Goal: Task Accomplishment & Management: Use online tool/utility

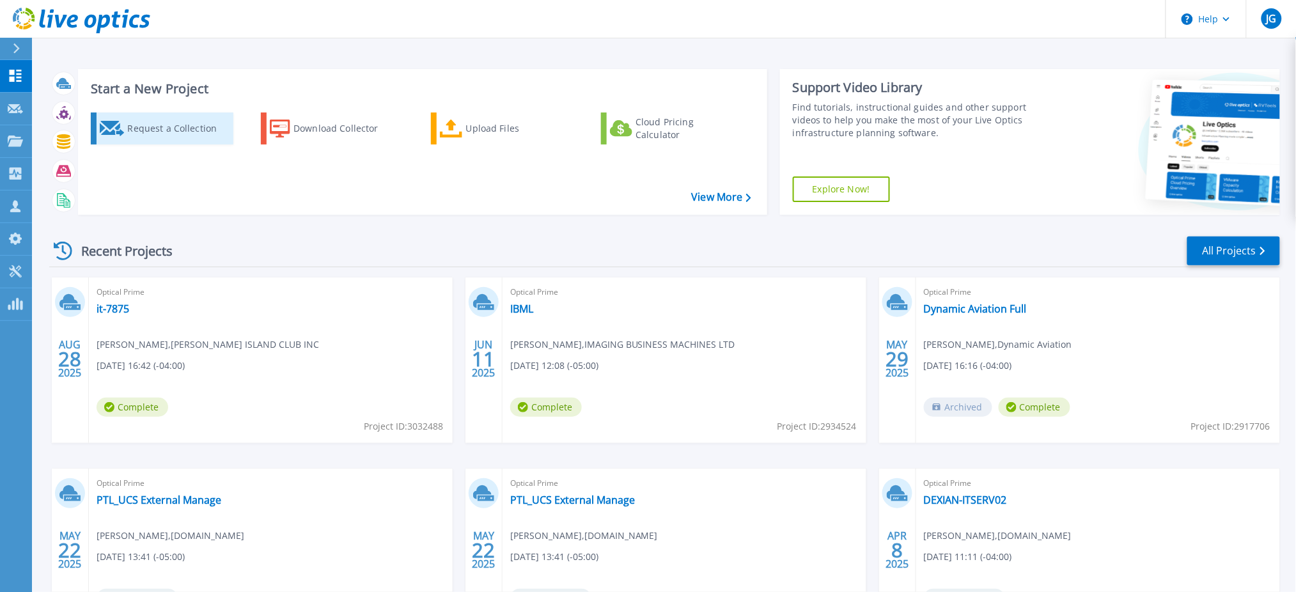
click at [162, 122] on div "Request a Collection" at bounding box center [178, 129] width 102 height 26
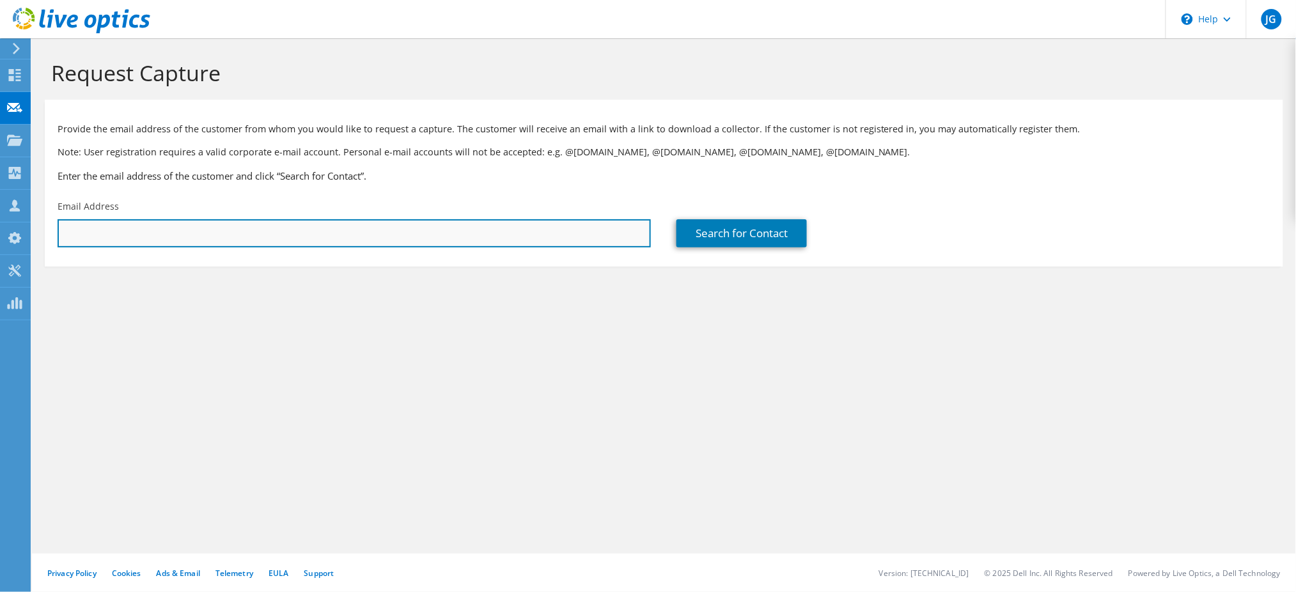
click at [329, 231] on input "text" at bounding box center [354, 233] width 593 height 28
paste input "[PERSON_NAME][EMAIL_ADDRESS][PERSON_NAME][DOMAIN_NAME]"
type input "[PERSON_NAME][EMAIL_ADDRESS][PERSON_NAME][DOMAIN_NAME]"
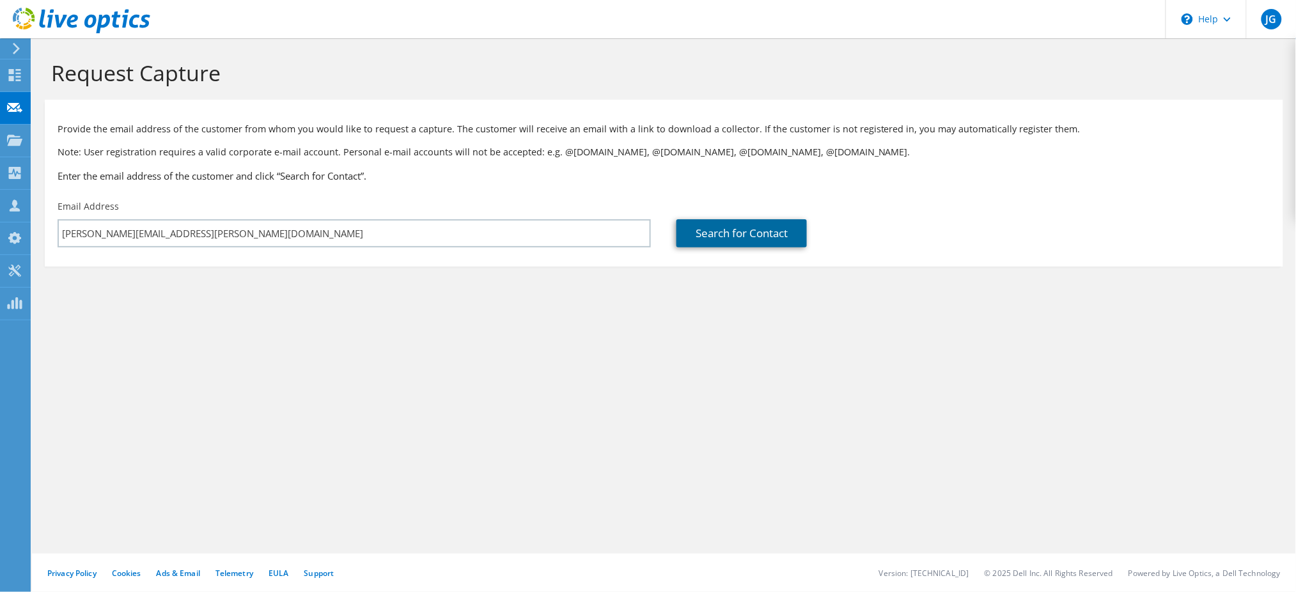
click at [729, 234] on link "Search for Contact" at bounding box center [741, 233] width 130 height 28
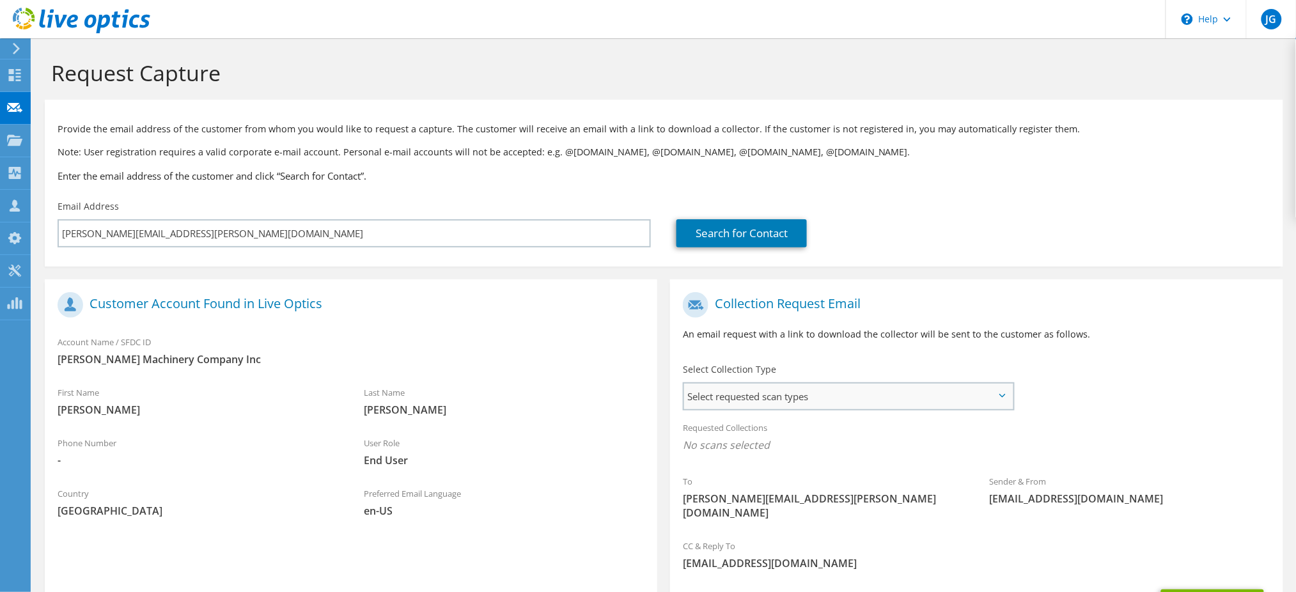
click at [819, 389] on span "Select requested scan types" at bounding box center [848, 397] width 329 height 26
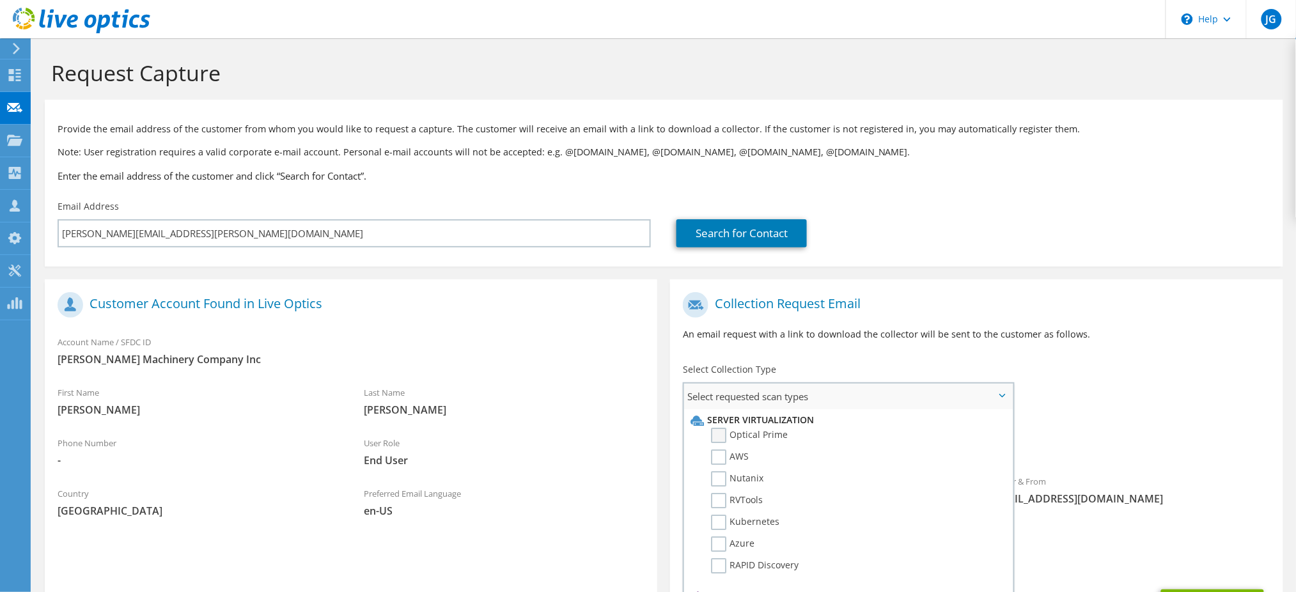
click at [721, 432] on label "Optical Prime" at bounding box center [749, 435] width 77 height 15
click at [0, 0] on input "Optical Prime" at bounding box center [0, 0] width 0 height 0
click at [957, 329] on p "An email request with a link to download the collector will be sent to the cust…" at bounding box center [976, 334] width 587 height 14
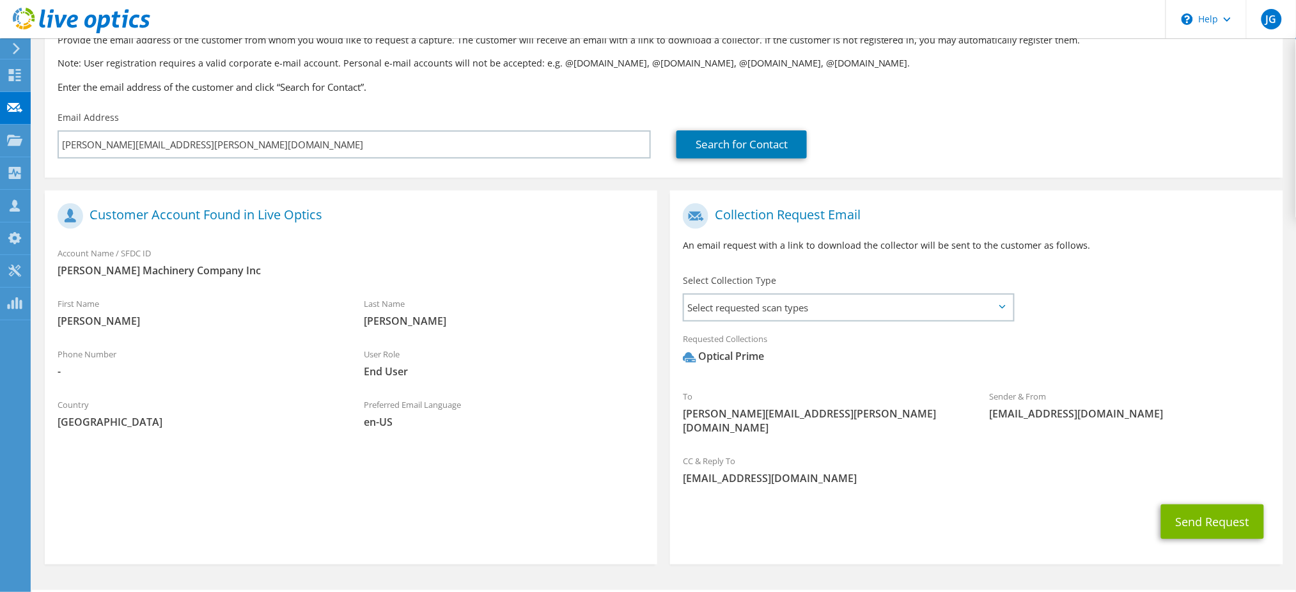
scroll to position [111, 0]
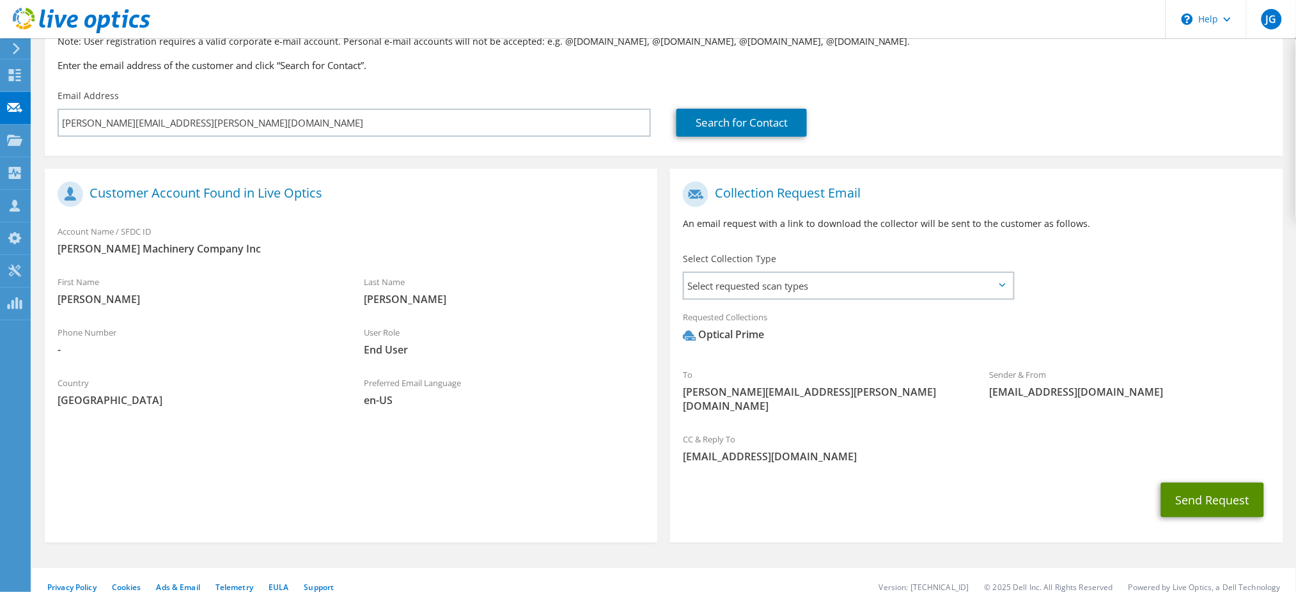
click at [1219, 486] on button "Send Request" at bounding box center [1212, 500] width 103 height 35
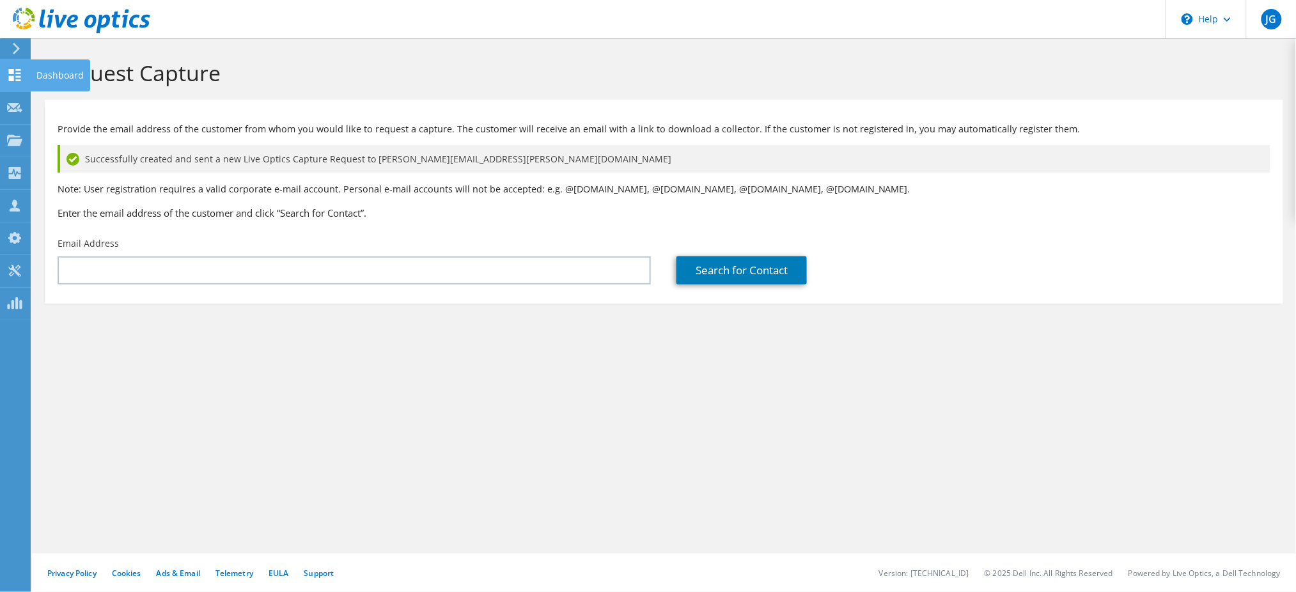
click at [13, 72] on use at bounding box center [15, 75] width 12 height 12
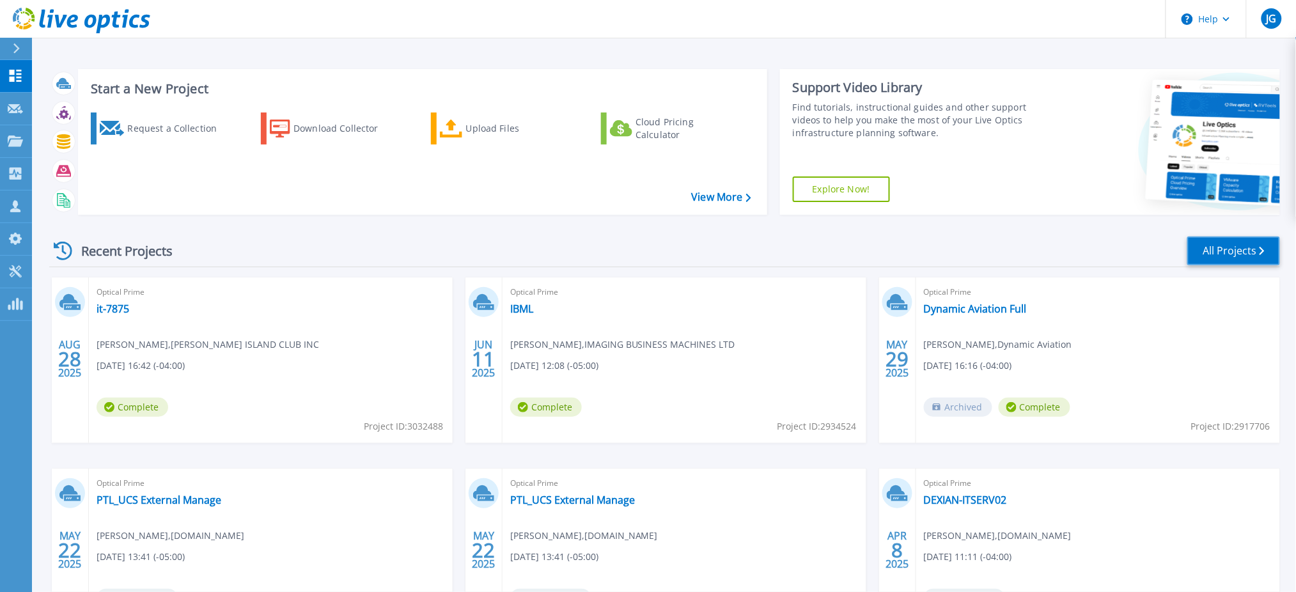
click at [1204, 246] on link "All Projects" at bounding box center [1233, 251] width 93 height 29
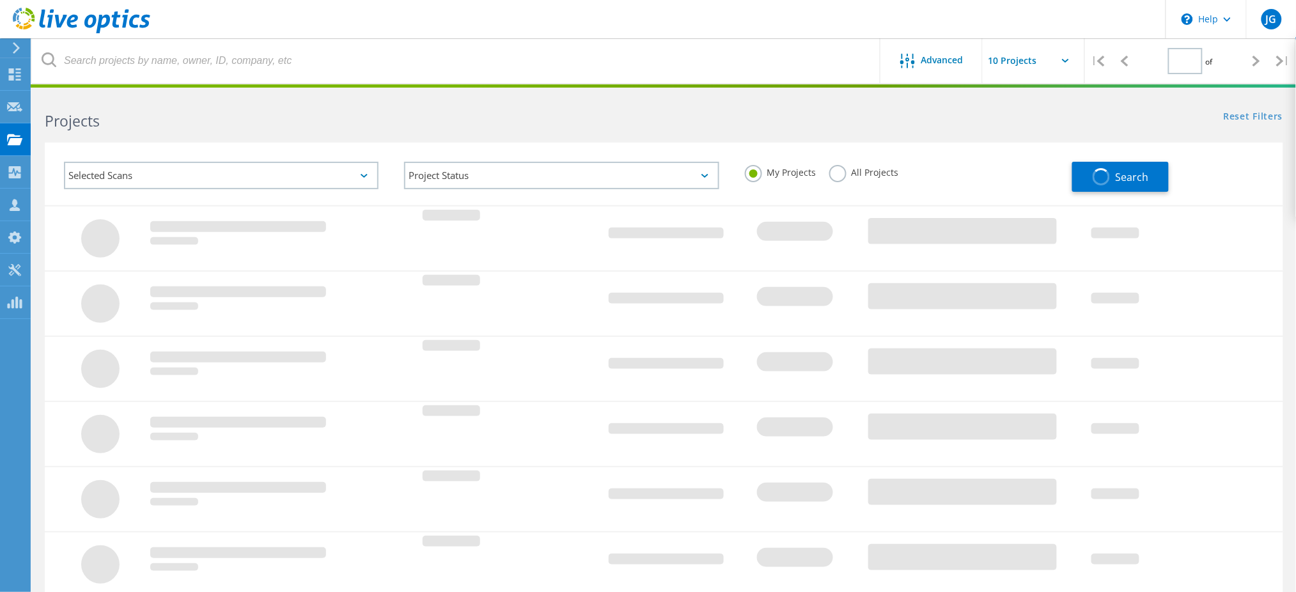
type input "1"
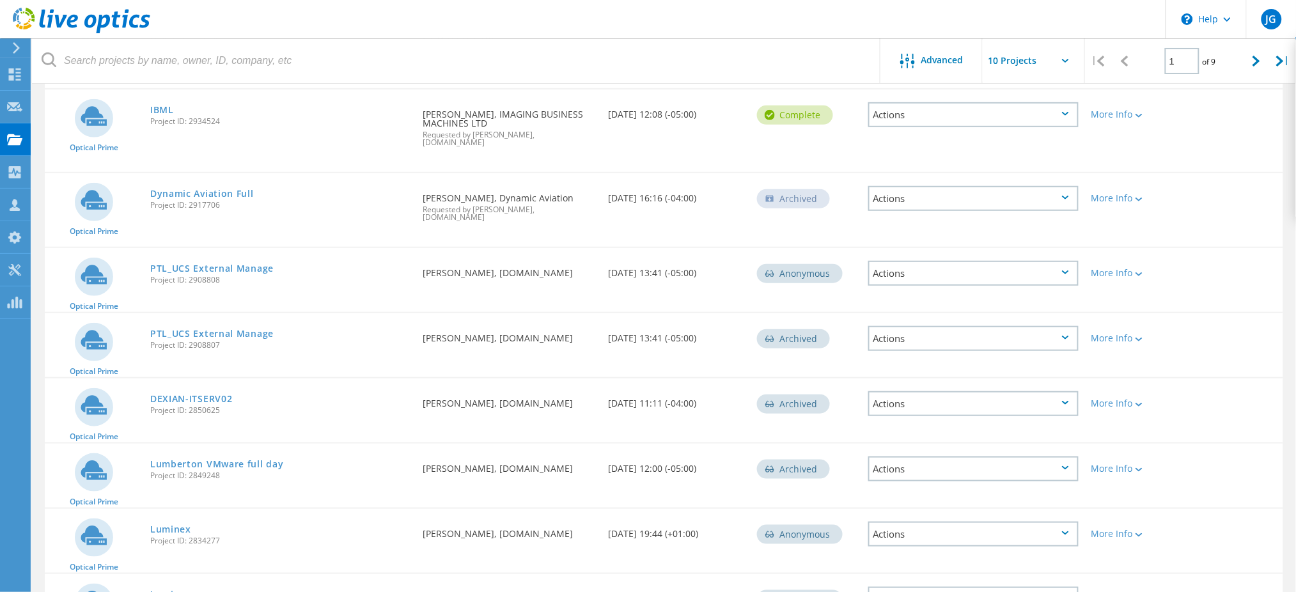
scroll to position [362, 0]
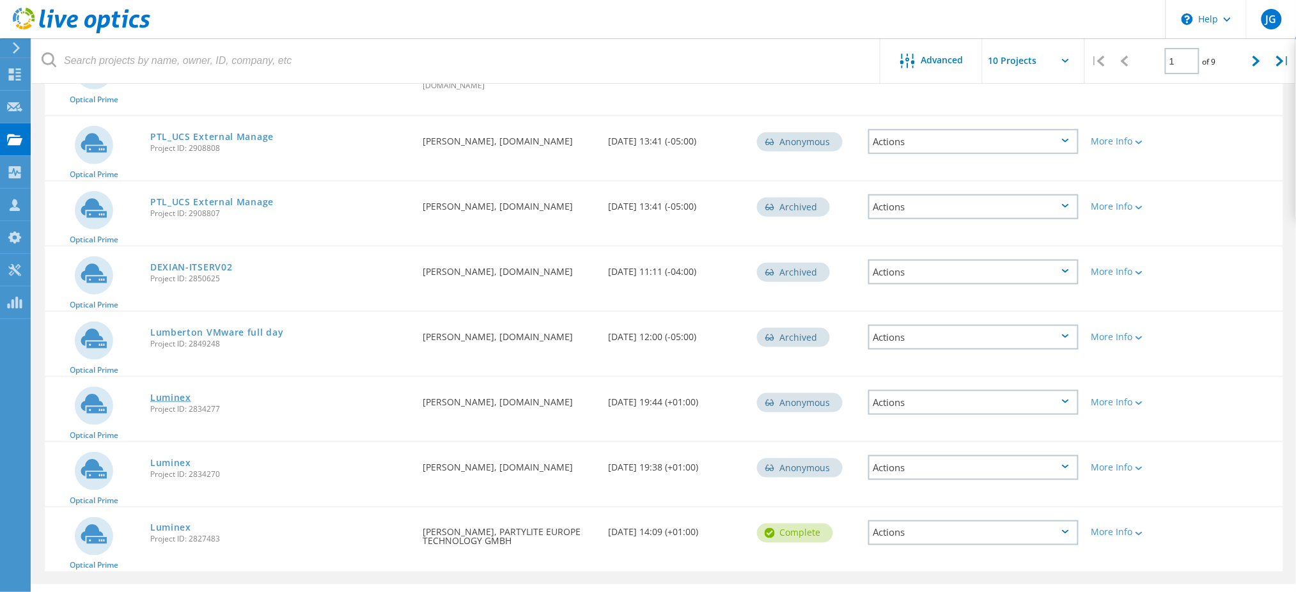
click at [176, 393] on link "Luminex" at bounding box center [170, 397] width 41 height 9
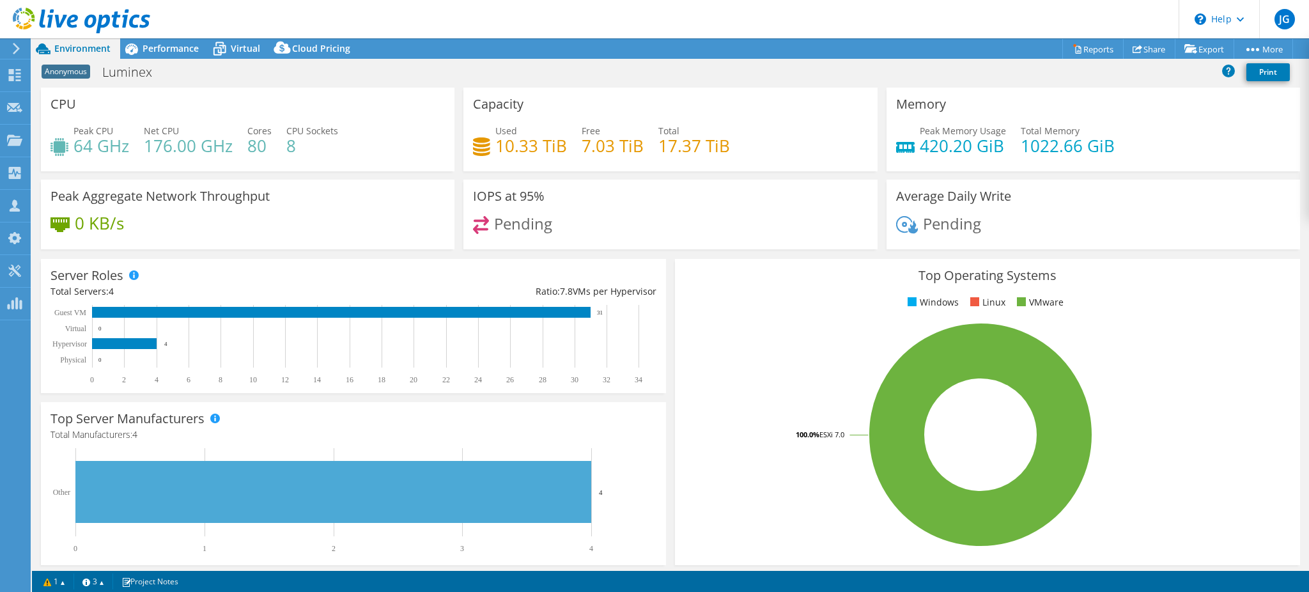
select select "USD"
click at [121, 74] on h1 "Luminex" at bounding box center [134, 72] width 75 height 14
click at [159, 70] on h1 "Luminex" at bounding box center [134, 72] width 75 height 14
click at [264, 70] on link at bounding box center [263, 71] width 18 height 16
click at [167, 50] on span "Performance" at bounding box center [171, 48] width 56 height 12
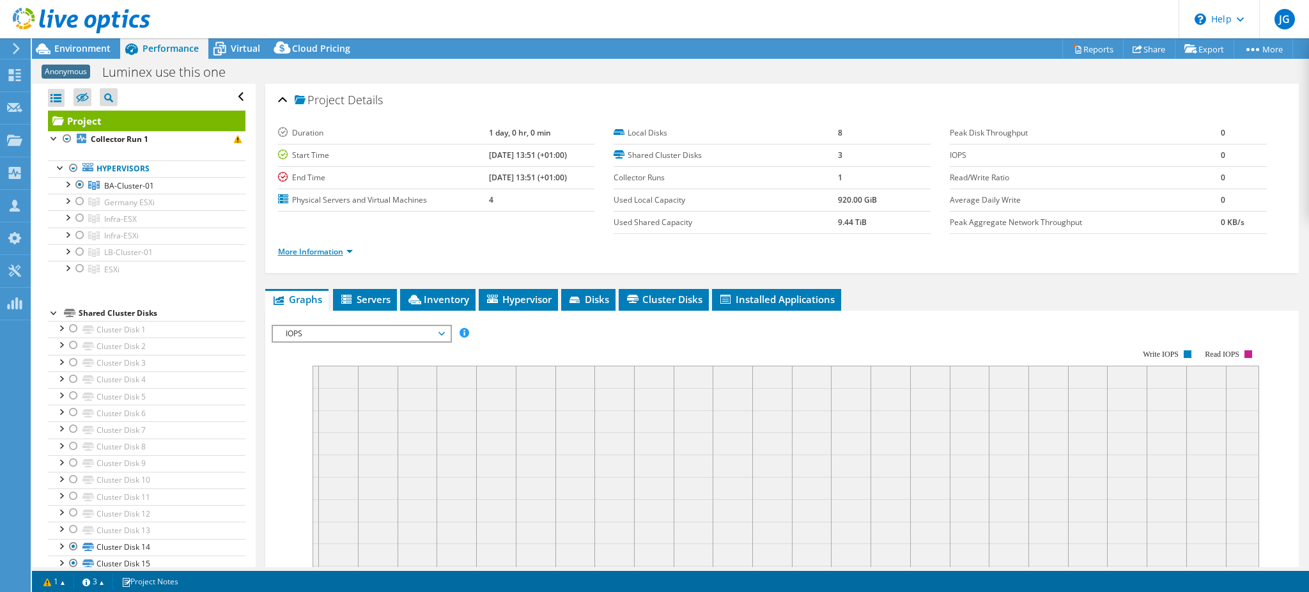
click at [295, 252] on link "More Information" at bounding box center [315, 251] width 75 height 11
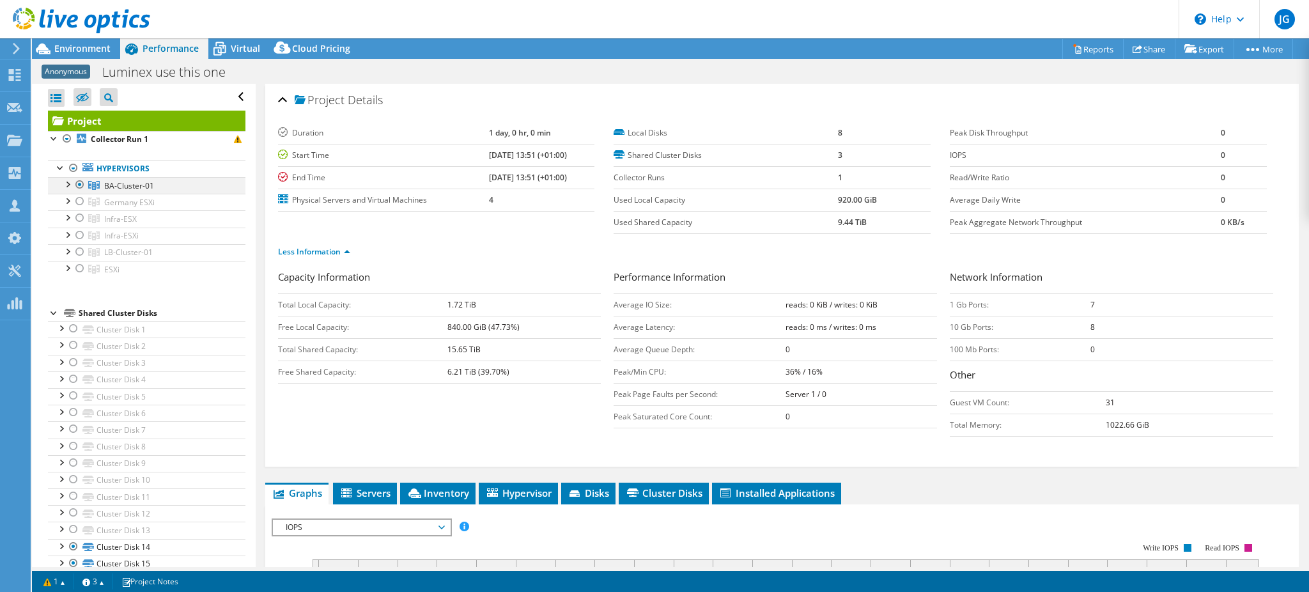
click at [67, 181] on div at bounding box center [67, 183] width 13 height 13
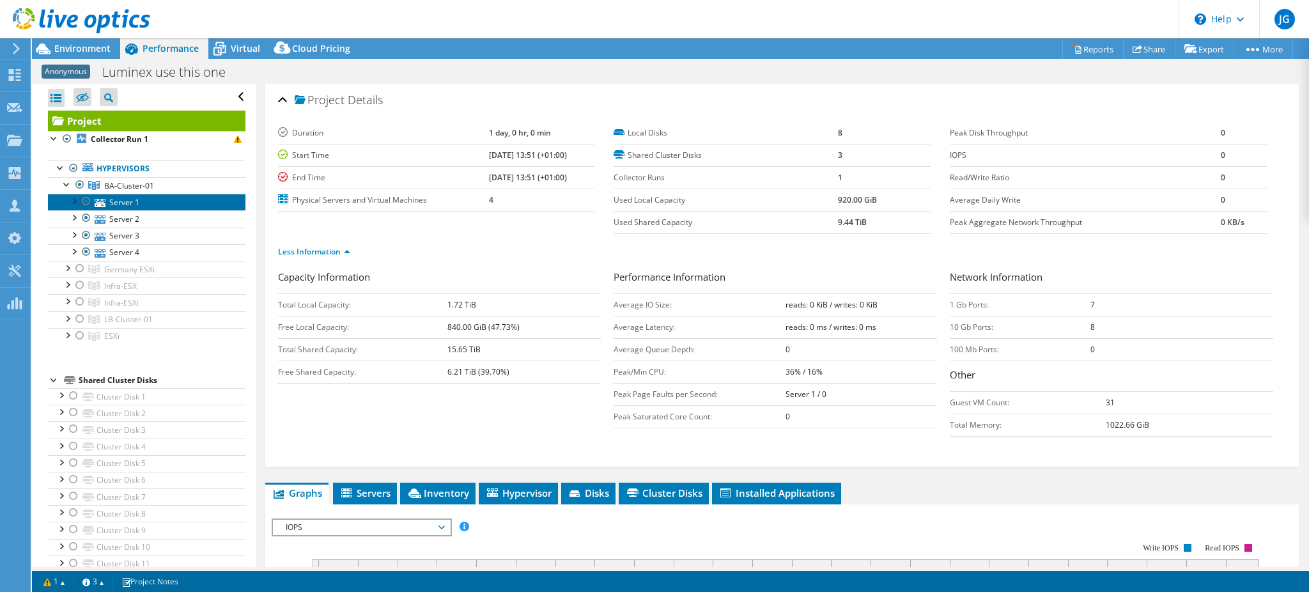
click at [130, 204] on link "Server 1" at bounding box center [147, 202] width 198 height 17
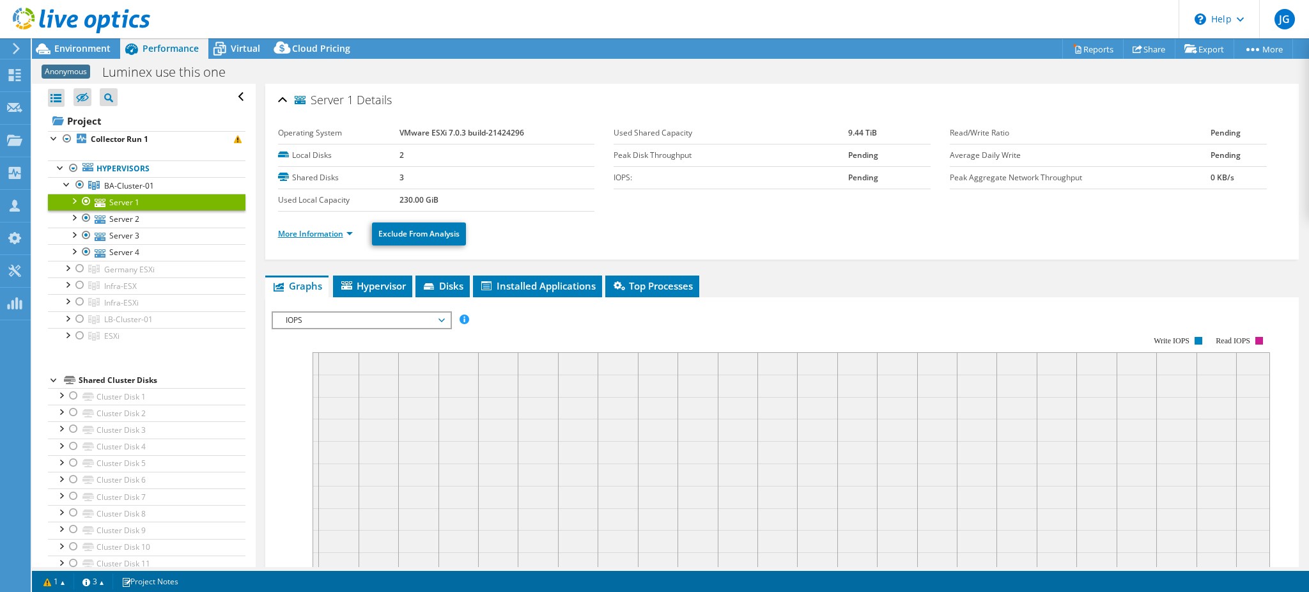
click at [338, 229] on link "More Information" at bounding box center [315, 233] width 75 height 11
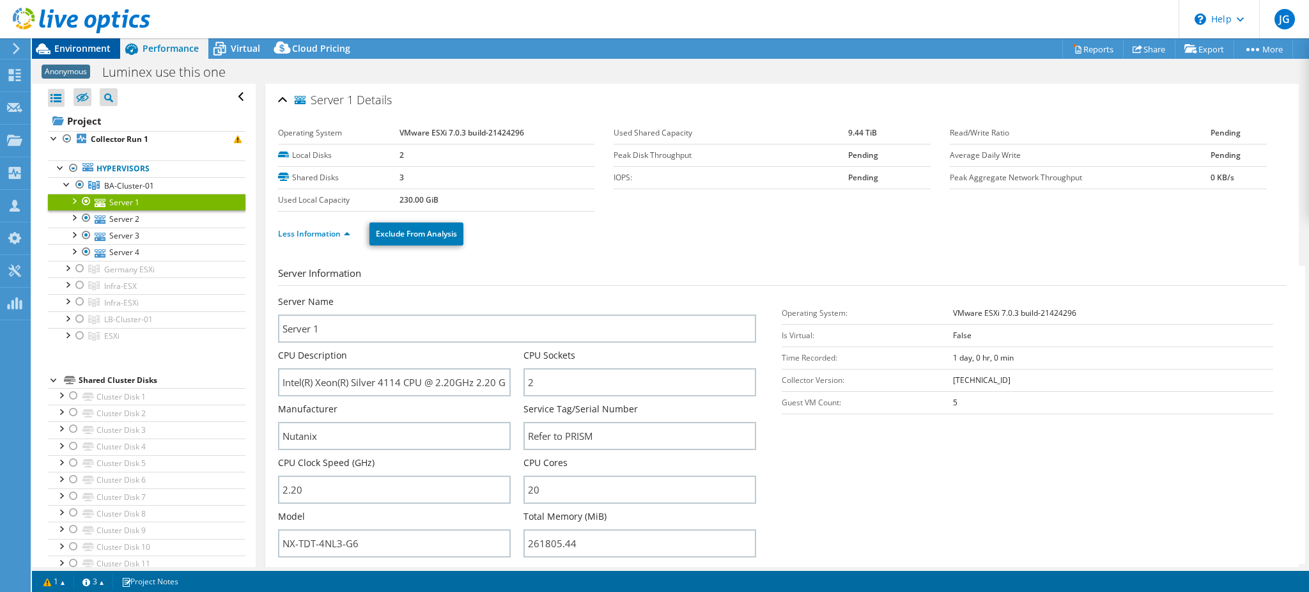
click at [94, 50] on span "Environment" at bounding box center [82, 48] width 56 height 12
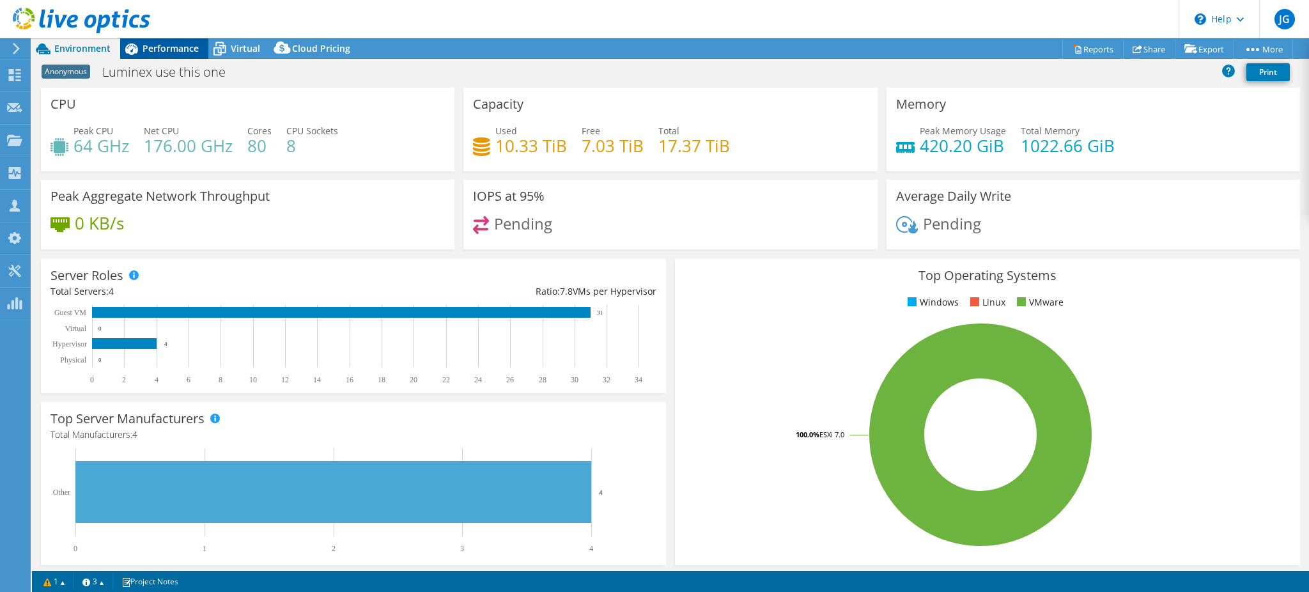
click at [166, 49] on span "Performance" at bounding box center [171, 48] width 56 height 12
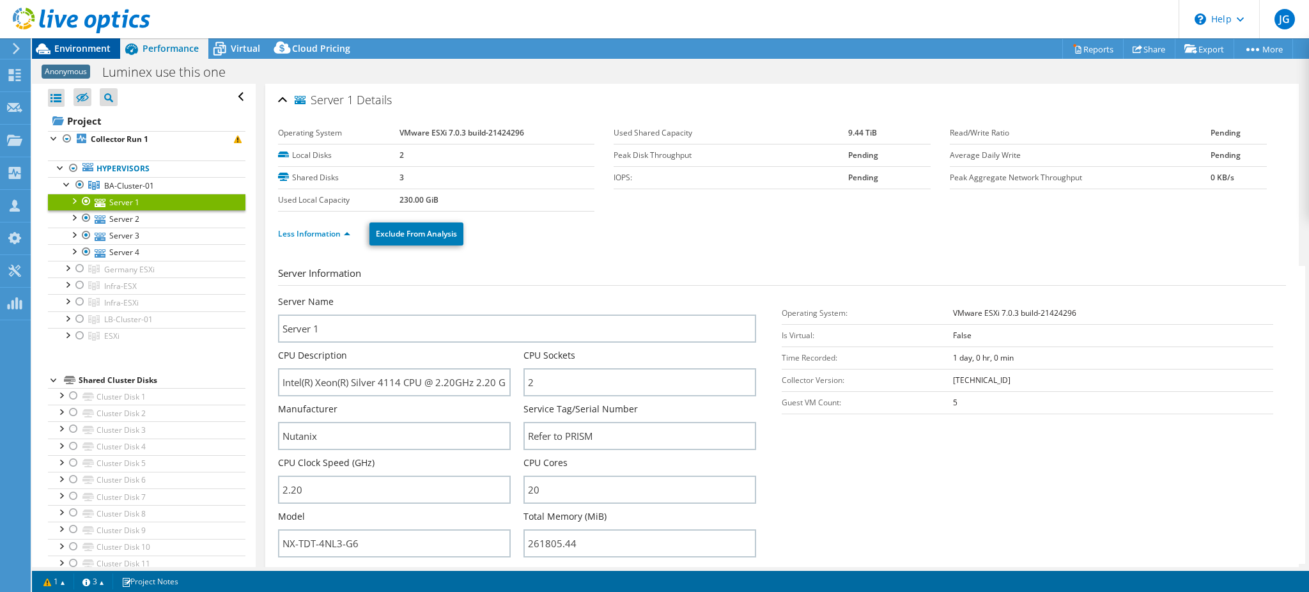
click at [83, 50] on span "Environment" at bounding box center [82, 48] width 56 height 12
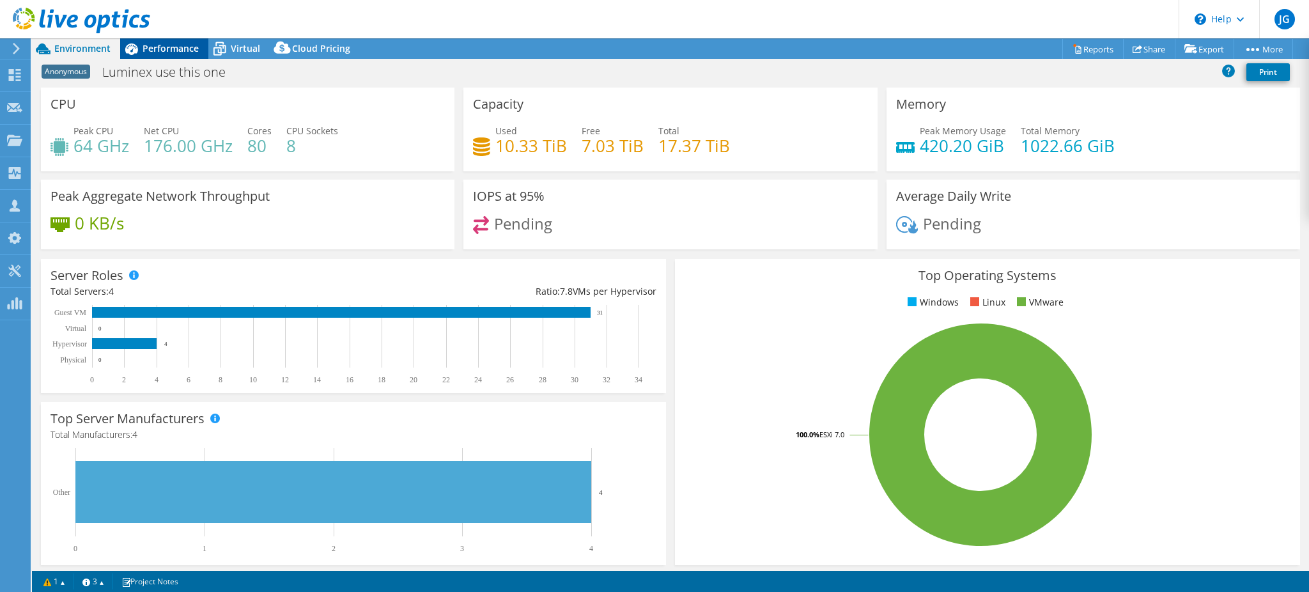
click at [179, 50] on span "Performance" at bounding box center [171, 48] width 56 height 12
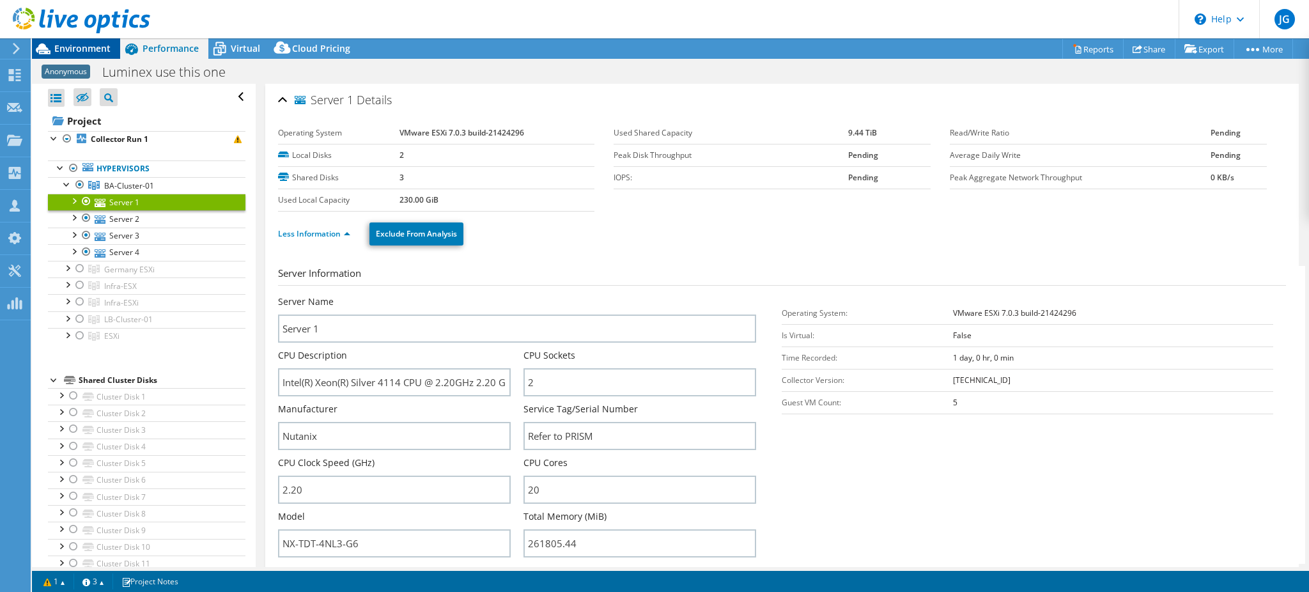
click at [95, 50] on span "Environment" at bounding box center [82, 48] width 56 height 12
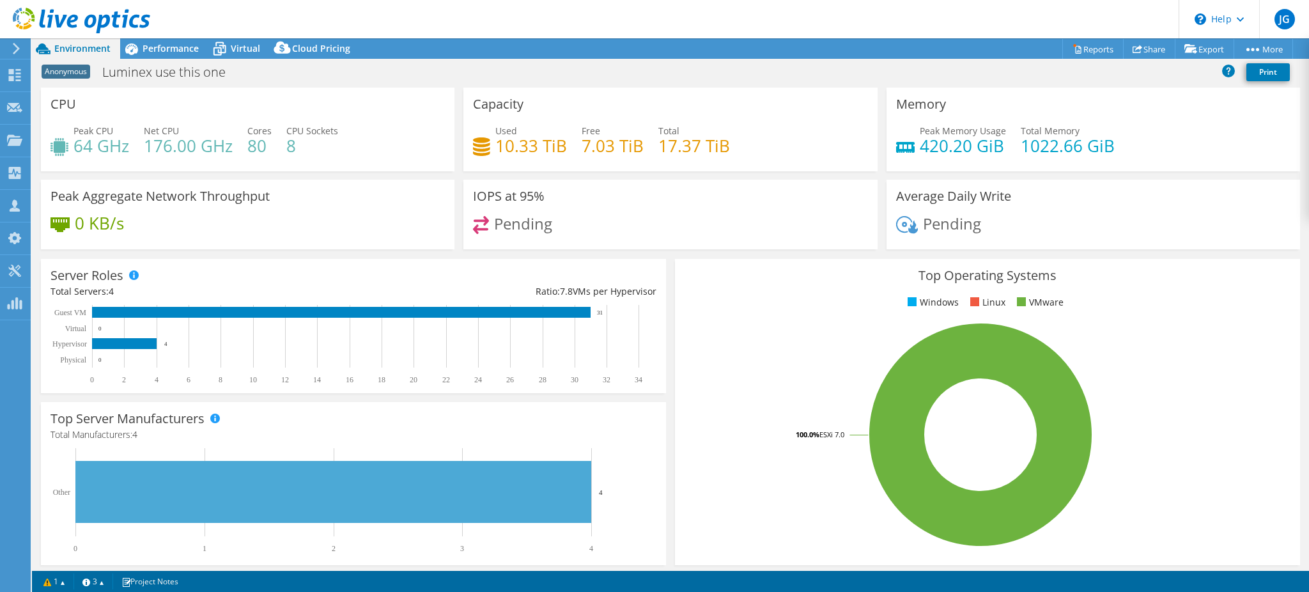
click at [974, 316] on div "Top Operating Systems Windows Linux VMware 100.0% ESXi 7.0" at bounding box center [987, 412] width 625 height 306
click at [812, 201] on div "IOPS at 95% Pending" at bounding box center [670, 215] width 414 height 70
click at [815, 201] on div "IOPS at 95% Pending" at bounding box center [670, 215] width 414 height 70
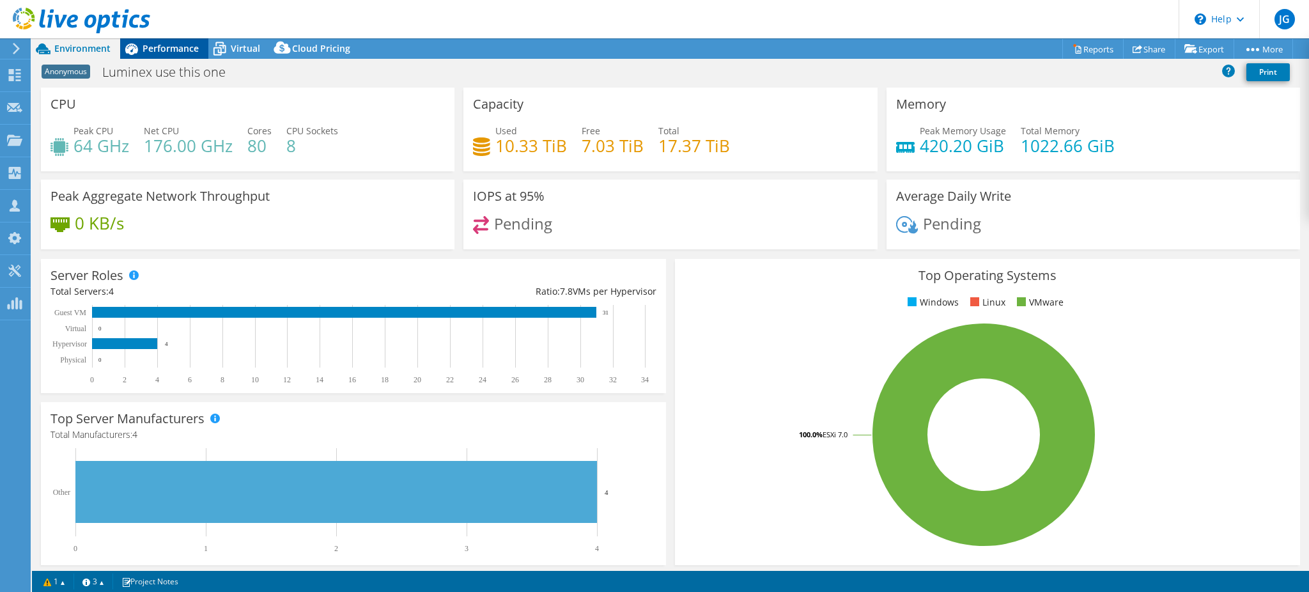
click at [172, 47] on span "Performance" at bounding box center [171, 48] width 56 height 12
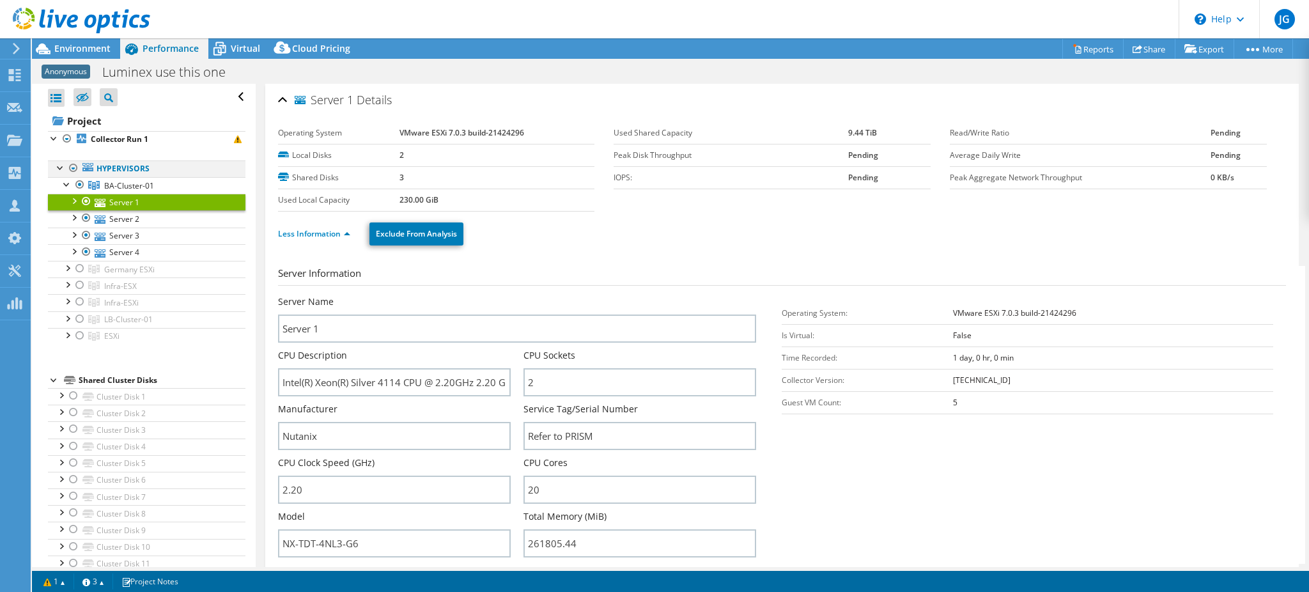
click at [59, 169] on div at bounding box center [60, 166] width 13 height 13
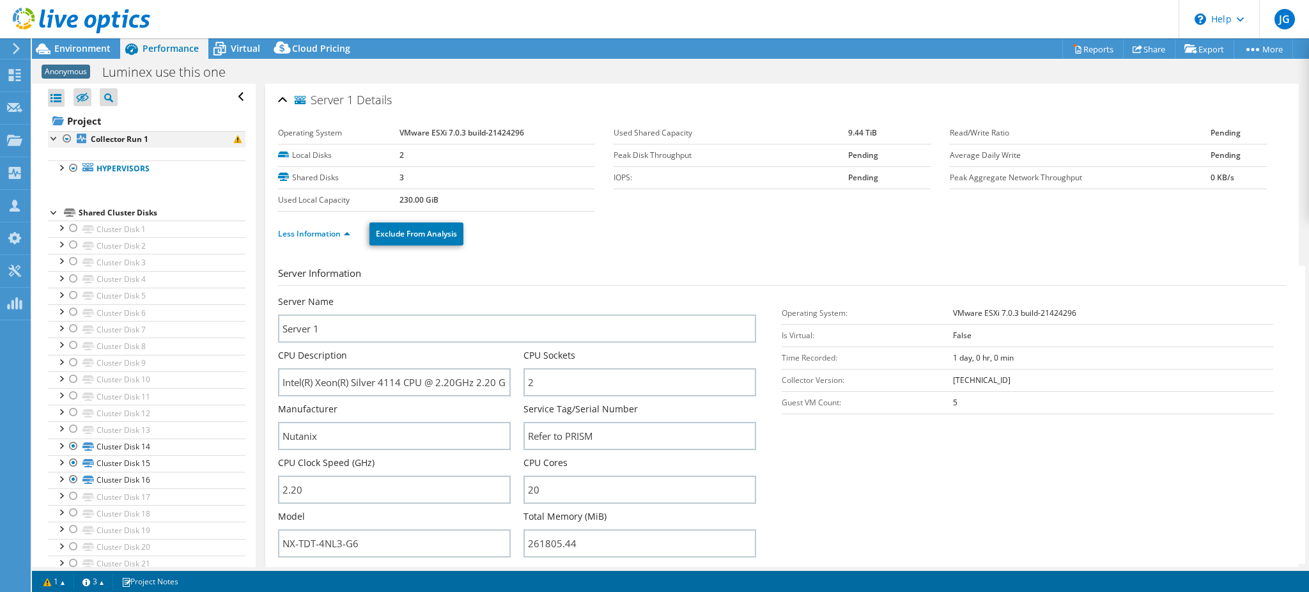
click at [53, 139] on div at bounding box center [54, 137] width 13 height 13
click at [70, 164] on div at bounding box center [73, 167] width 13 height 15
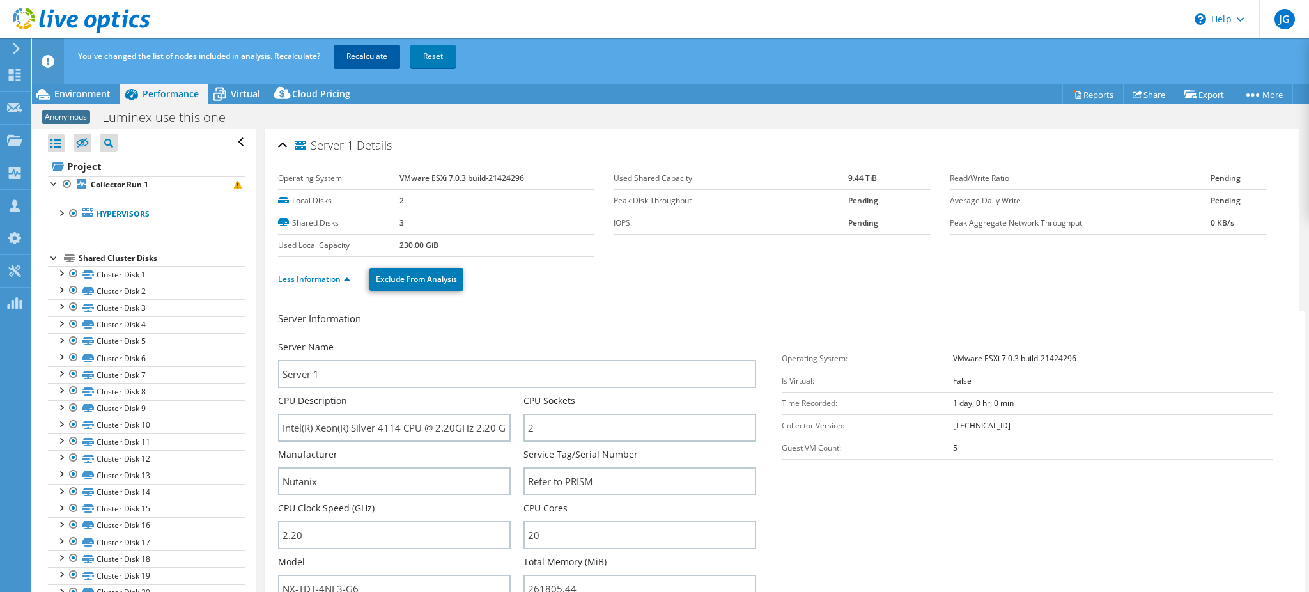
click at [354, 56] on link "Recalculate" at bounding box center [367, 56] width 66 height 23
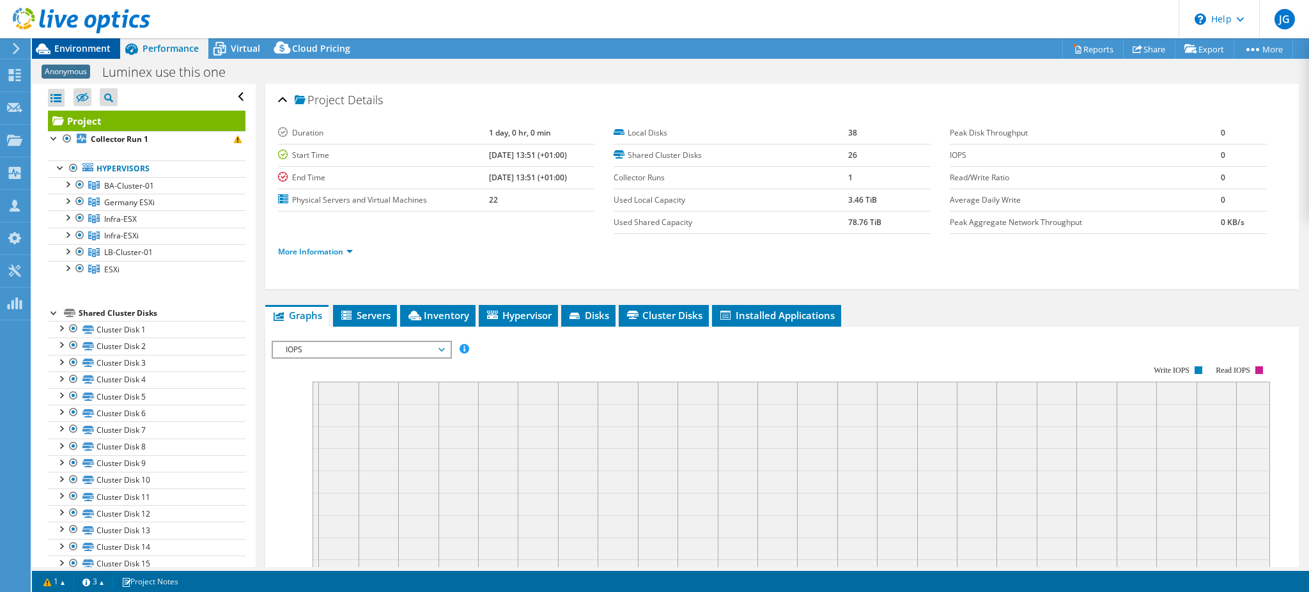
click at [85, 45] on span "Environment" at bounding box center [82, 48] width 56 height 12
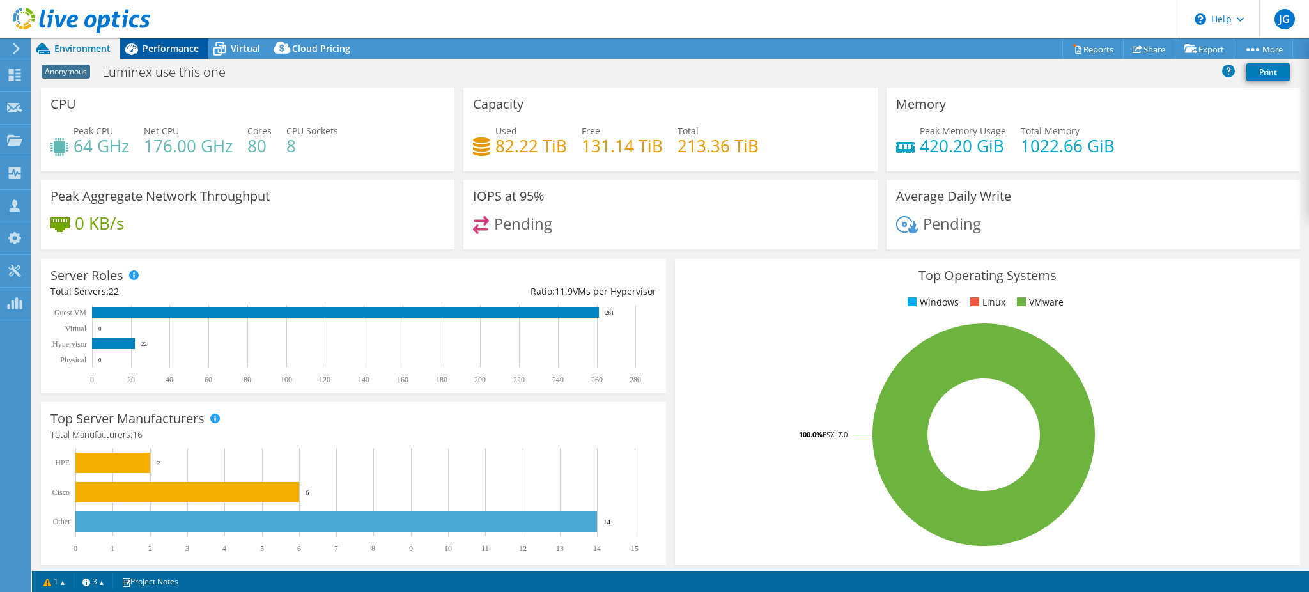
click at [151, 46] on span "Performance" at bounding box center [171, 48] width 56 height 12
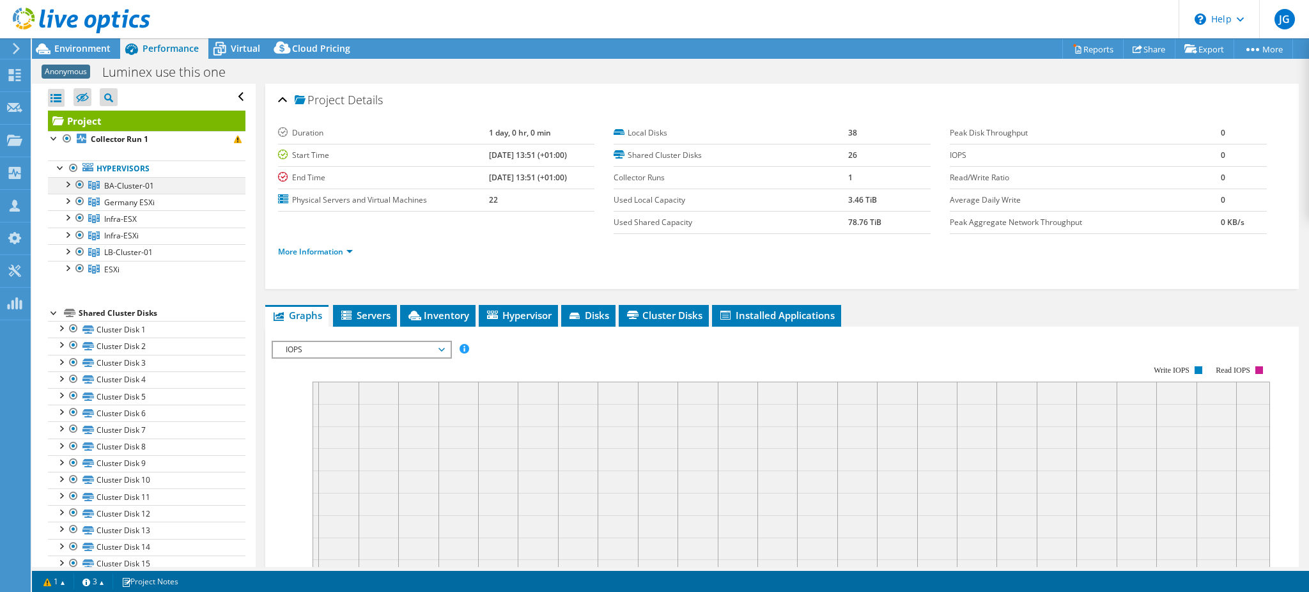
click at [69, 182] on div at bounding box center [67, 183] width 13 height 13
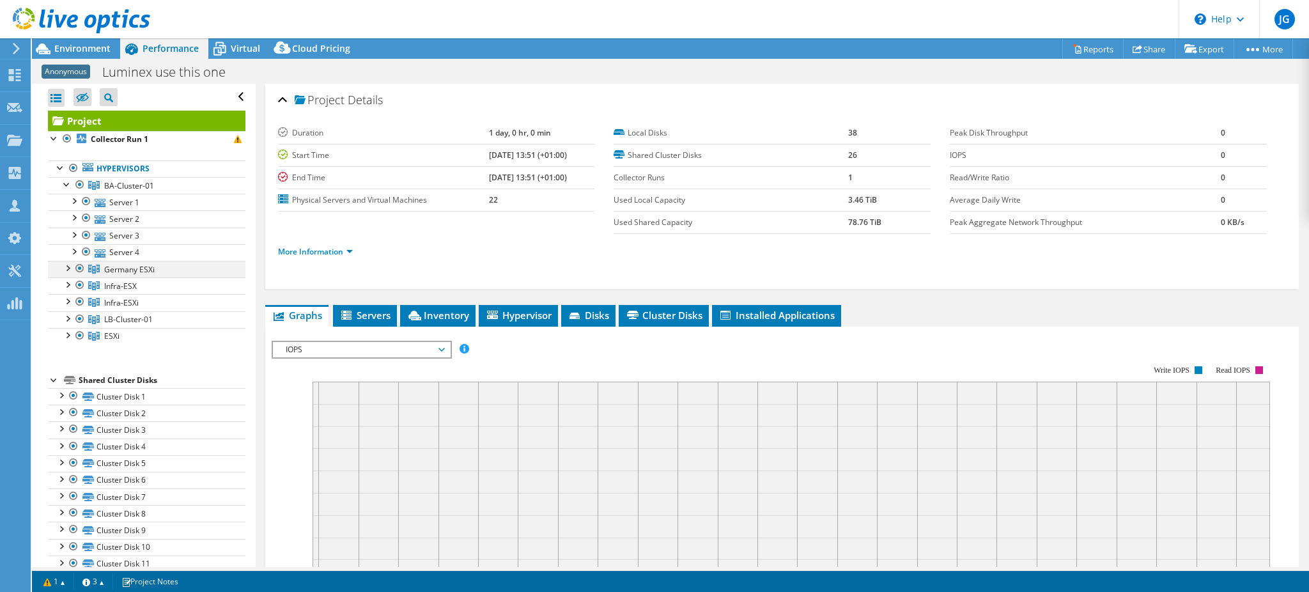
click at [64, 263] on div at bounding box center [67, 267] width 13 height 13
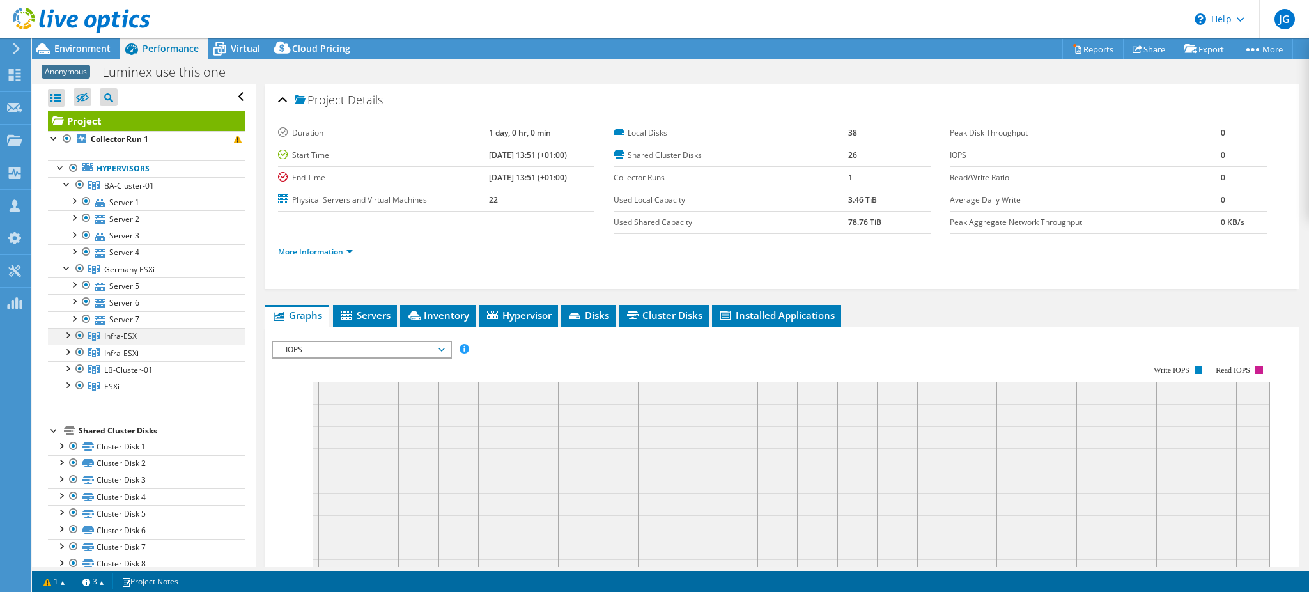
click at [65, 337] on div at bounding box center [67, 334] width 13 height 13
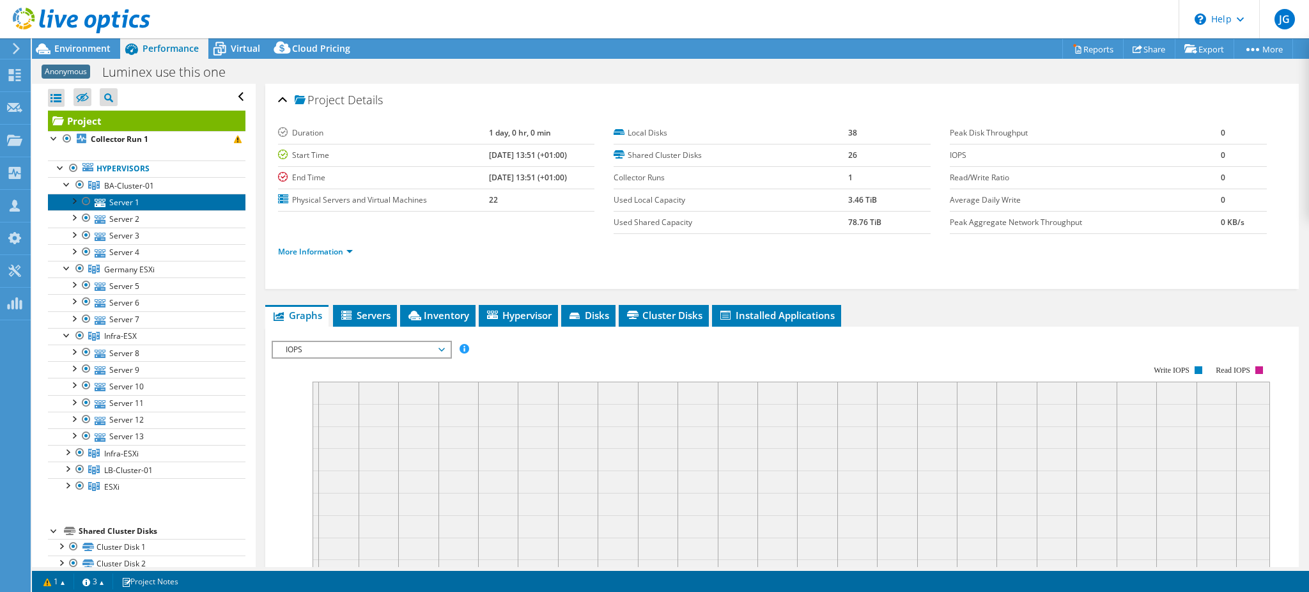
click at [121, 203] on link "Server 1" at bounding box center [147, 202] width 198 height 17
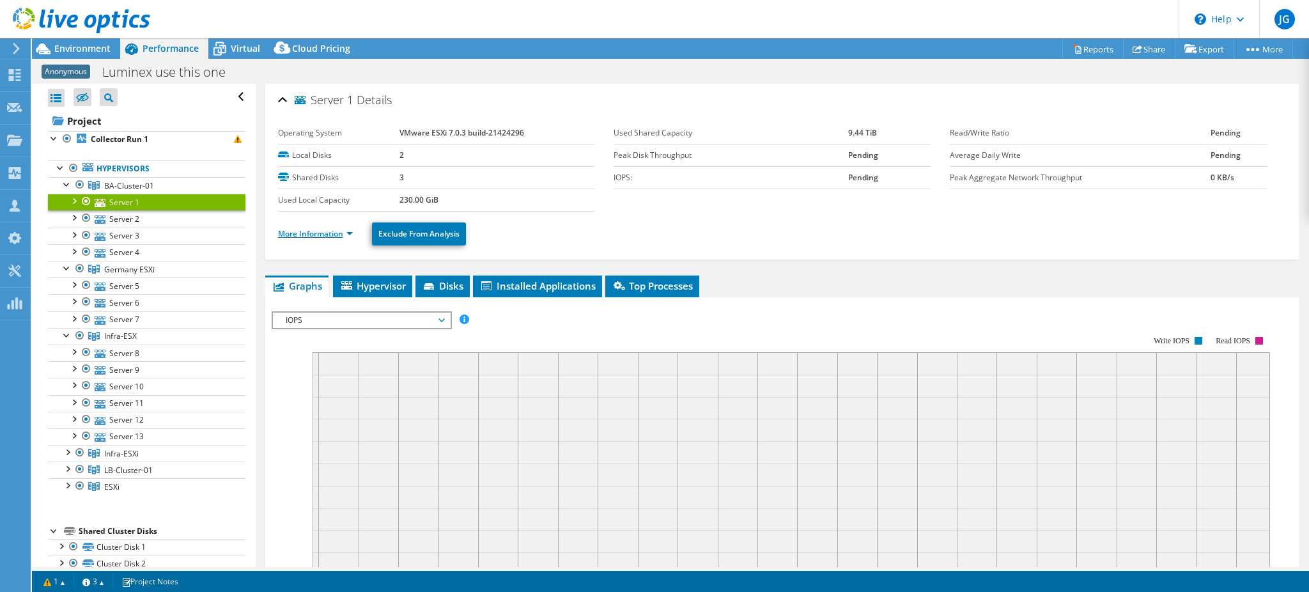
click at [320, 233] on link "More Information" at bounding box center [315, 233] width 75 height 11
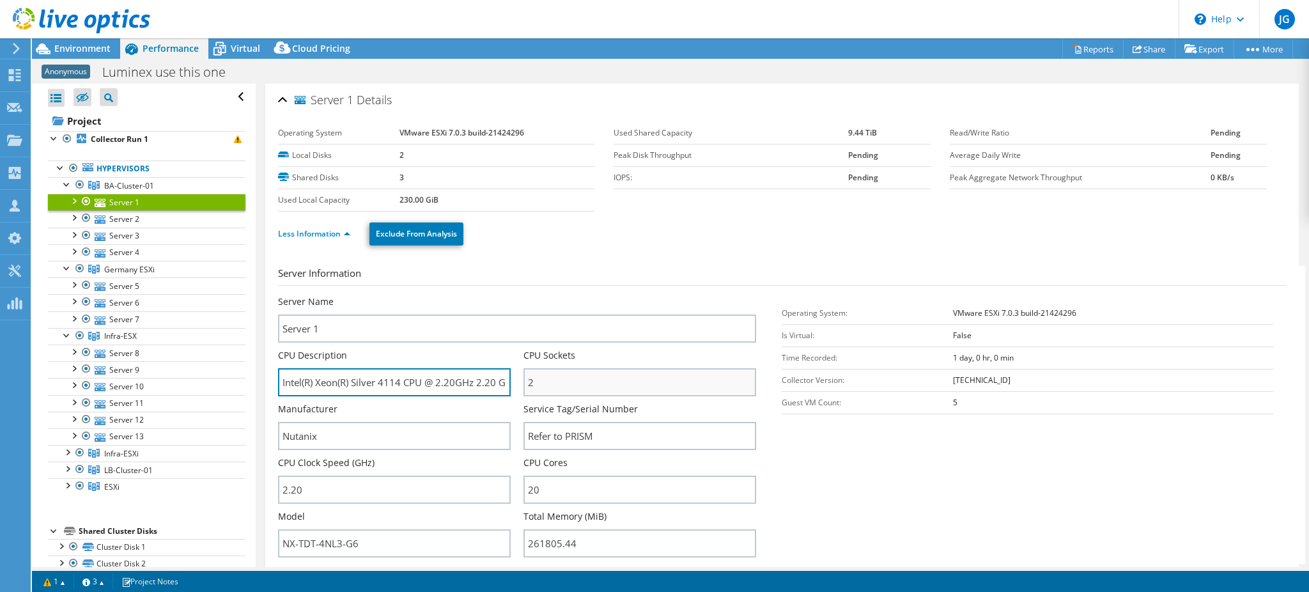
scroll to position [0, 13]
drag, startPoint x: 281, startPoint y: 379, endPoint x: 606, endPoint y: 372, distance: 325.4
click at [606, 295] on div "Server Name Server 1 CPU Description Intel(R) Xeon(R) Silver 4114 CPU @ 2.20GHz…" at bounding box center [524, 295] width 492 height 0
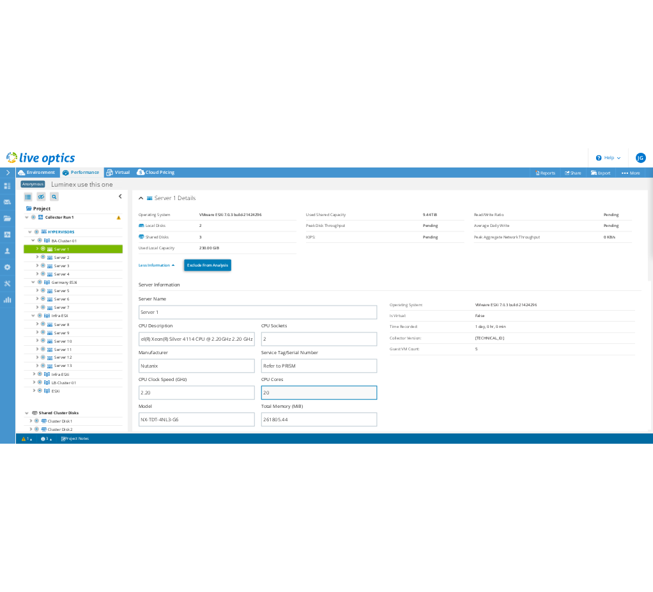
scroll to position [0, 0]
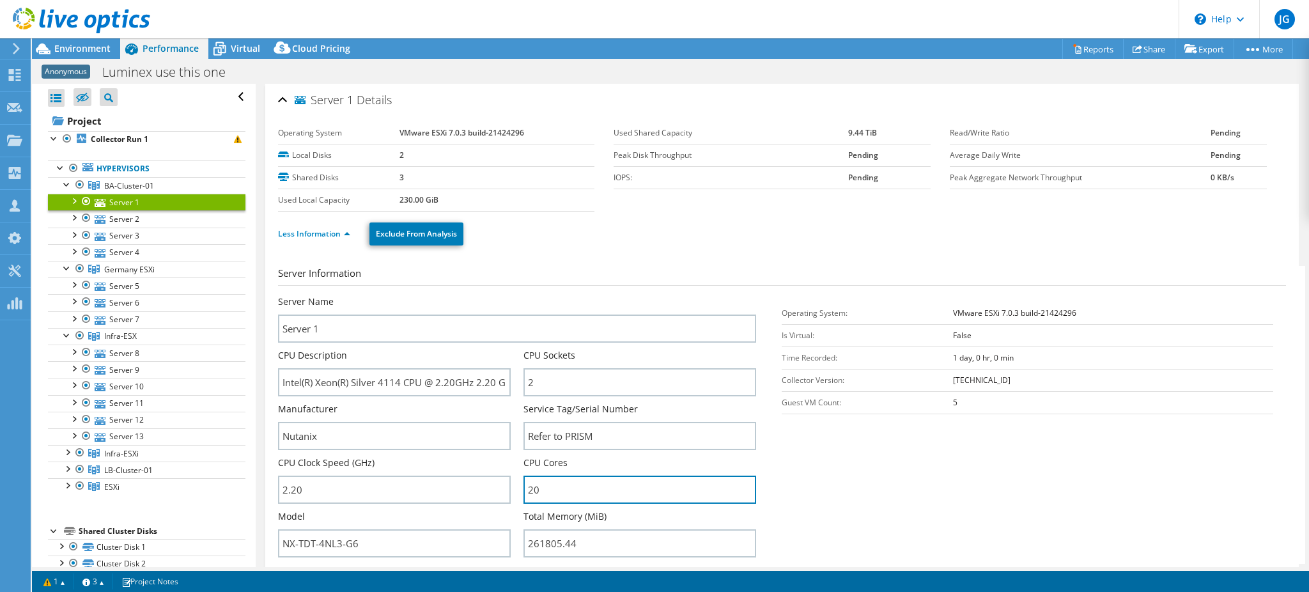
drag, startPoint x: 537, startPoint y: 478, endPoint x: 512, endPoint y: 479, distance: 25.0
click at [512, 295] on div "Server Name Server 1 CPU Description Intel(R) Xeon(R) Silver 4114 CPU @ 2.20GHz…" at bounding box center [524, 295] width 492 height 0
click at [79, 47] on span "Environment" at bounding box center [82, 48] width 56 height 12
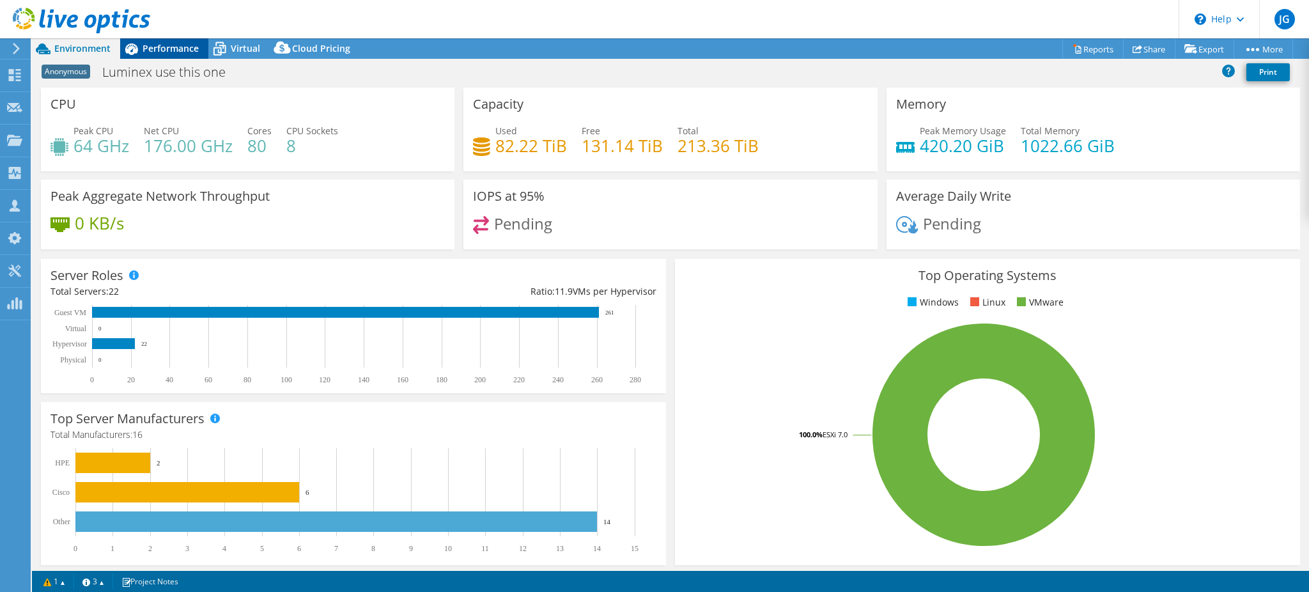
click at [170, 50] on span "Performance" at bounding box center [171, 48] width 56 height 12
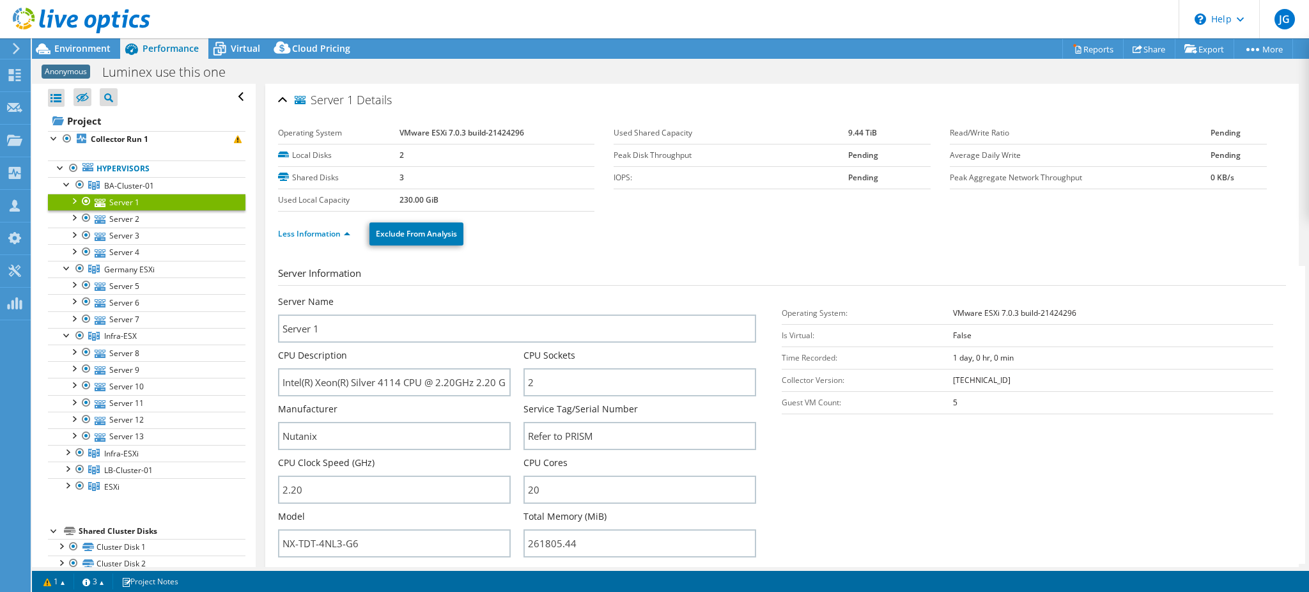
click at [74, 199] on div at bounding box center [73, 200] width 13 height 13
click at [72, 200] on div at bounding box center [73, 200] width 13 height 13
click at [75, 183] on div at bounding box center [80, 184] width 13 height 15
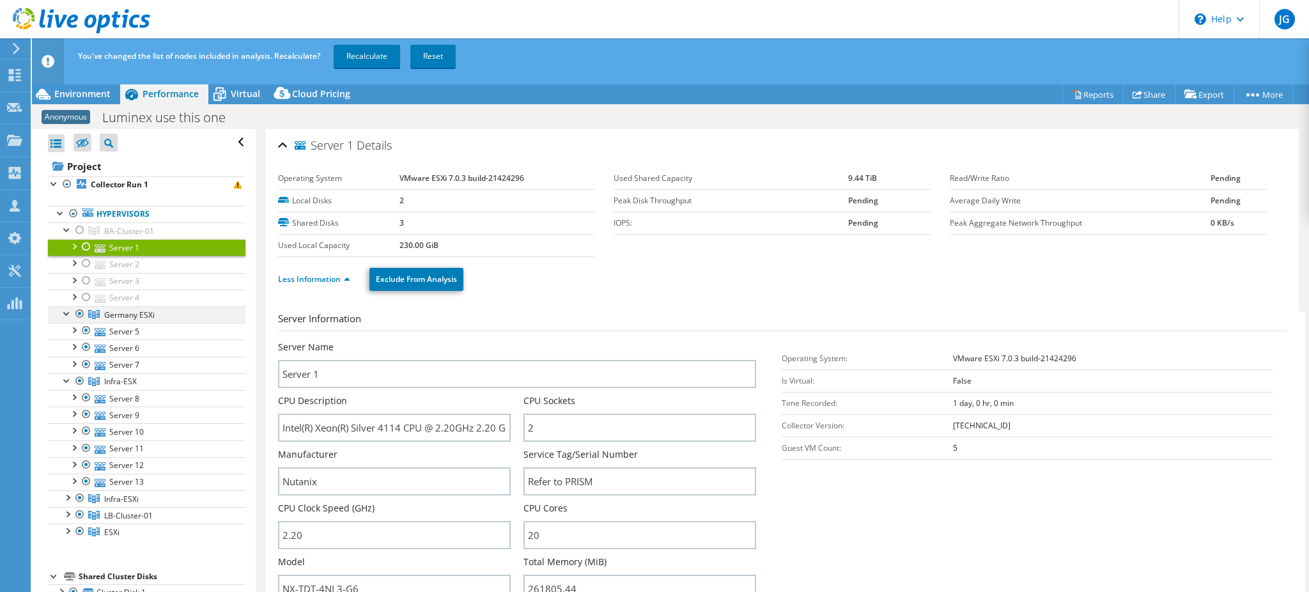
click at [75, 312] on div at bounding box center [80, 313] width 13 height 15
click at [77, 382] on div at bounding box center [80, 380] width 13 height 15
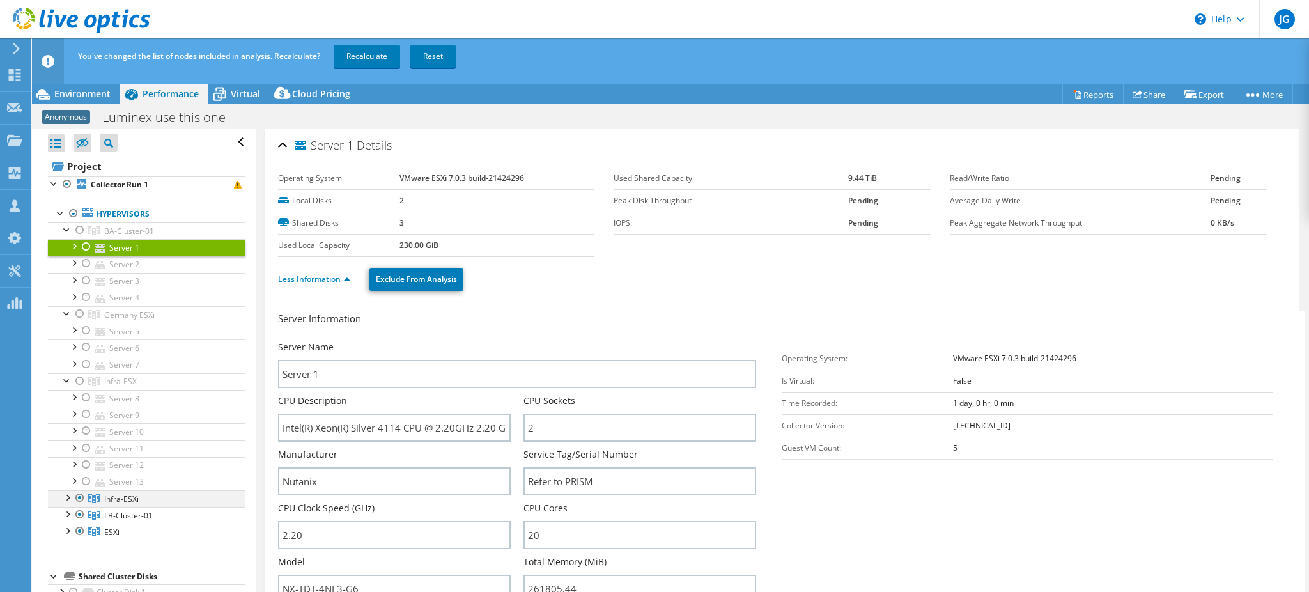
click at [79, 498] on div at bounding box center [80, 497] width 13 height 15
click at [81, 516] on div at bounding box center [80, 514] width 13 height 15
drag, startPoint x: 80, startPoint y: 531, endPoint x: 95, endPoint y: 511, distance: 24.2
click at [81, 531] on div at bounding box center [80, 531] width 13 height 15
click at [76, 231] on div at bounding box center [80, 229] width 13 height 15
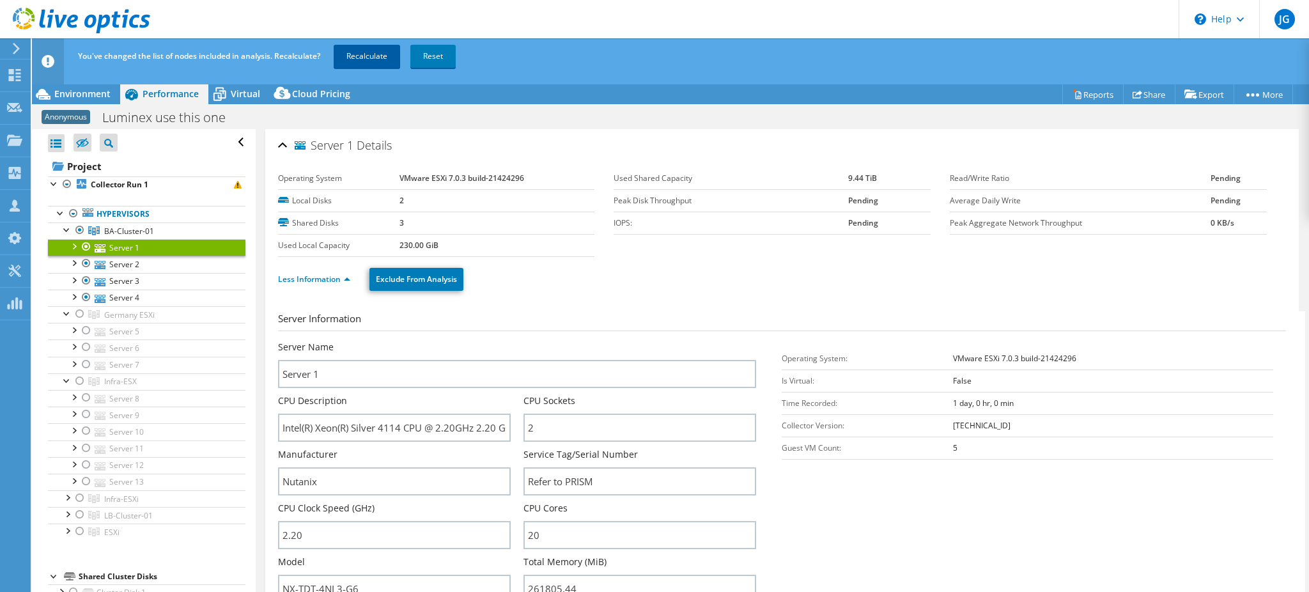
click at [346, 56] on link "Recalculate" at bounding box center [367, 56] width 66 height 23
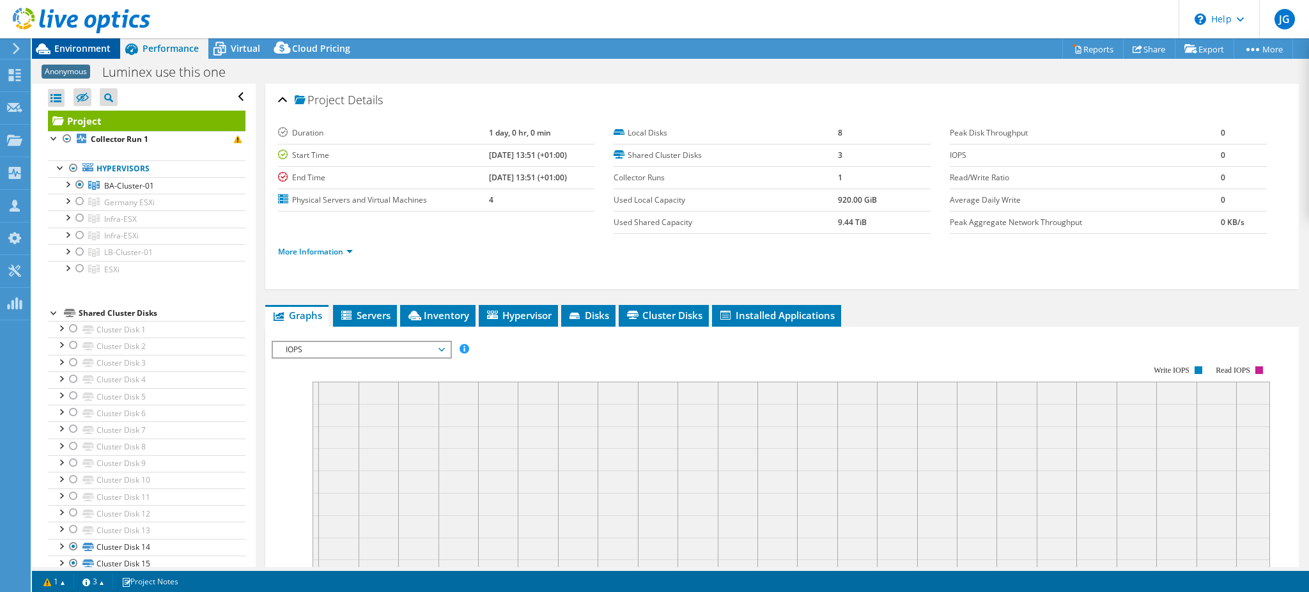
click at [89, 51] on span "Environment" at bounding box center [82, 48] width 56 height 12
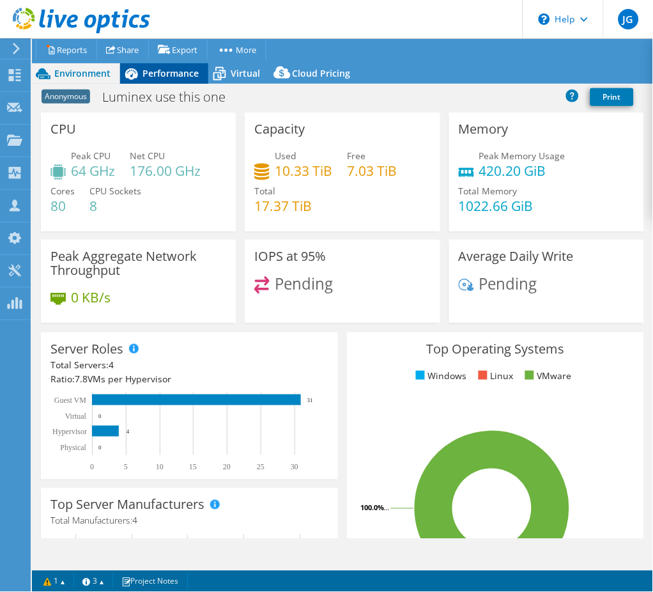
click at [152, 66] on div "Performance" at bounding box center [164, 73] width 88 height 20
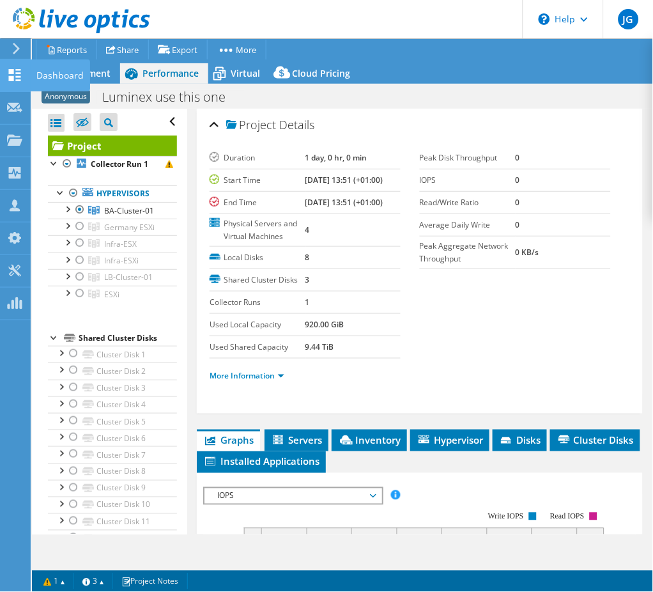
drag, startPoint x: 74, startPoint y: 69, endPoint x: 85, endPoint y: 78, distance: 14.6
click at [74, 69] on div "Dashboard" at bounding box center [60, 75] width 60 height 32
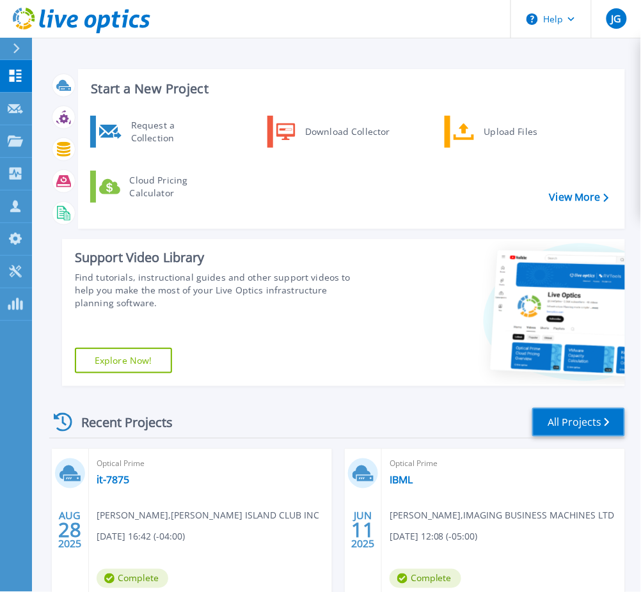
click at [564, 420] on link "All Projects" at bounding box center [578, 422] width 93 height 29
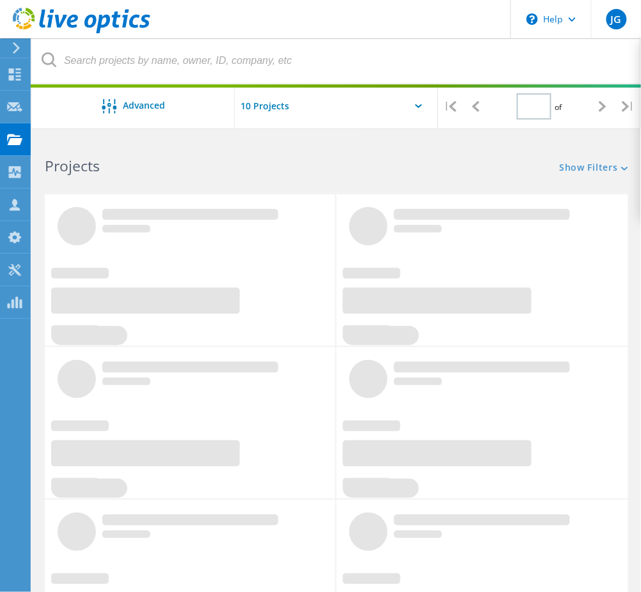
type input "1"
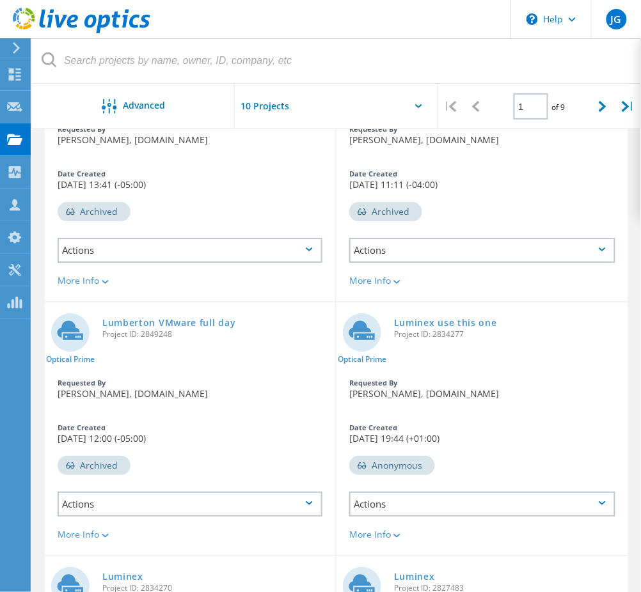
scroll to position [681, 0]
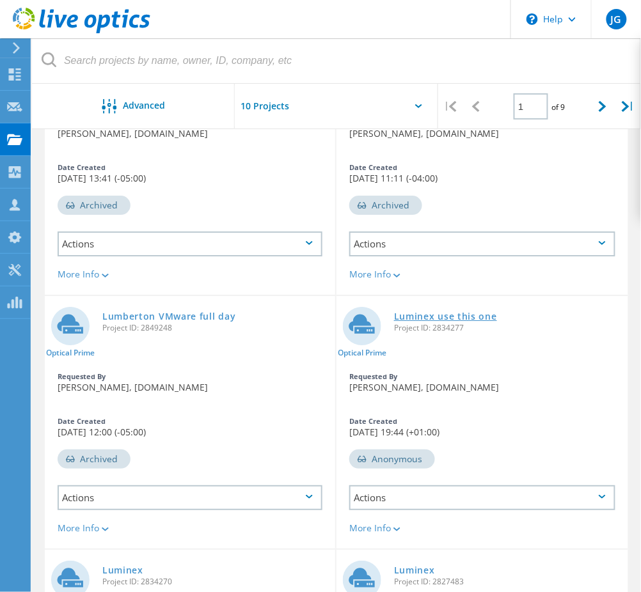
click at [421, 312] on link "Luminex use this one" at bounding box center [445, 316] width 103 height 9
